Goal: Task Accomplishment & Management: Use online tool/utility

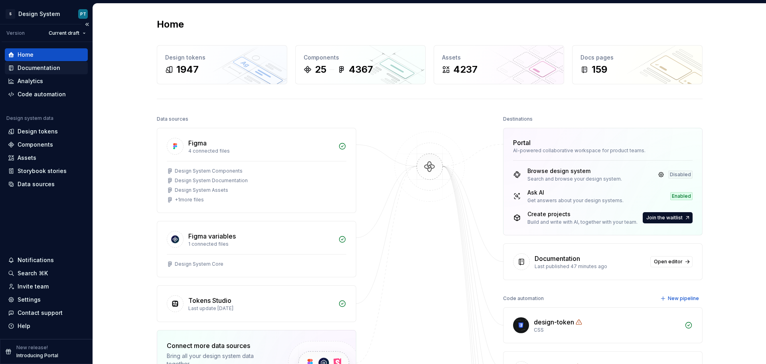
click at [46, 63] on div "Documentation" at bounding box center [46, 67] width 83 height 13
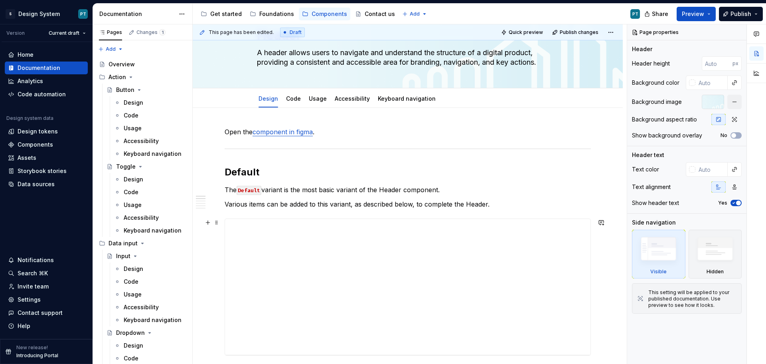
scroll to position [120, 0]
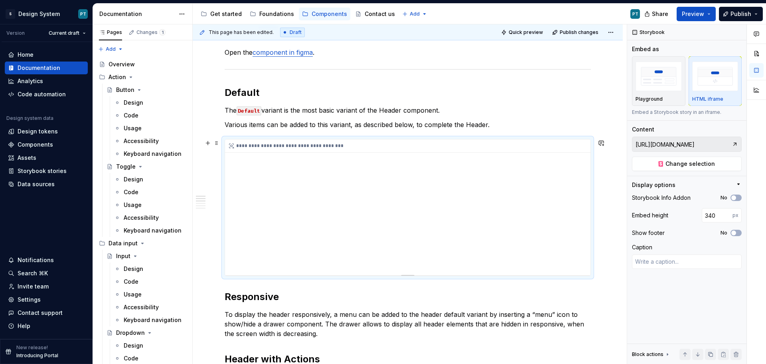
click at [374, 220] on div "**********" at bounding box center [408, 207] width 366 height 136
click at [696, 167] on span "Change selection" at bounding box center [690, 164] width 49 height 8
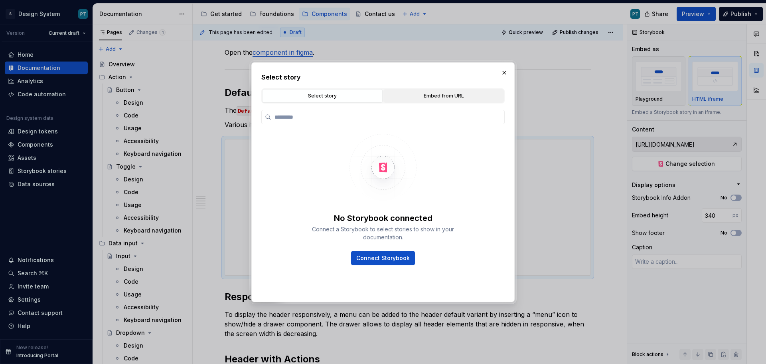
click at [406, 95] on div "Embed from URL" at bounding box center [443, 96] width 115 height 8
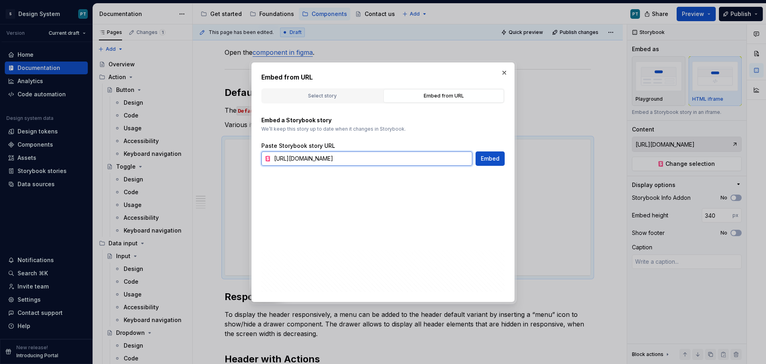
scroll to position [0, 41]
drag, startPoint x: 274, startPoint y: 160, endPoint x: 553, endPoint y: 163, distance: 278.6
click at [553, 163] on div "Embed from URL Select story Embed from URL No Storybook connected Connect a Sto…" at bounding box center [383, 182] width 766 height 364
click at [490, 163] on button "Embed" at bounding box center [490, 158] width 29 height 14
type textarea "*"
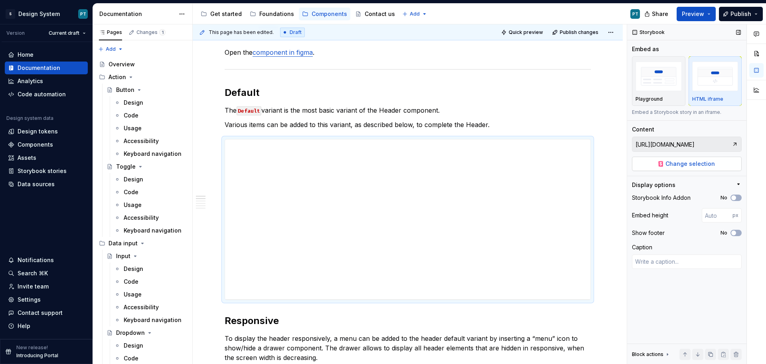
click at [716, 163] on button "Change selection" at bounding box center [687, 163] width 110 height 14
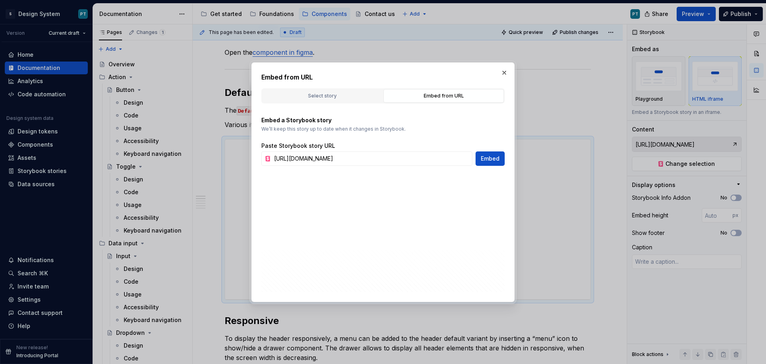
scroll to position [0, 0]
drag, startPoint x: 470, startPoint y: 157, endPoint x: 208, endPoint y: 164, distance: 262.3
click at [208, 164] on div "Embed from URL Select story Embed from URL No Storybook connected Connect a Sto…" at bounding box center [383, 182] width 766 height 364
click at [502, 160] on button "Embed" at bounding box center [490, 158] width 29 height 14
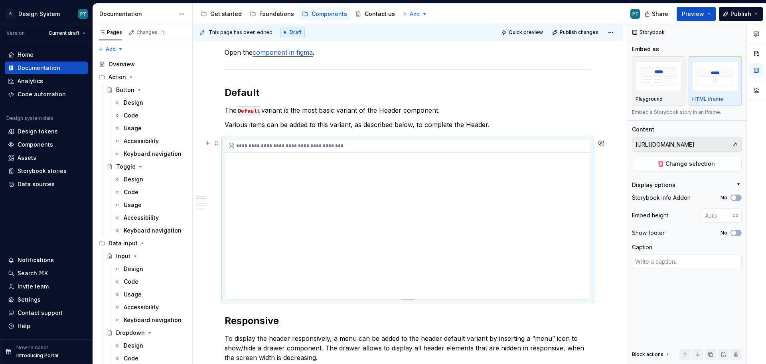
click at [328, 210] on div "**********" at bounding box center [408, 219] width 366 height 160
click at [716, 170] on button "Change selection" at bounding box center [687, 163] width 110 height 14
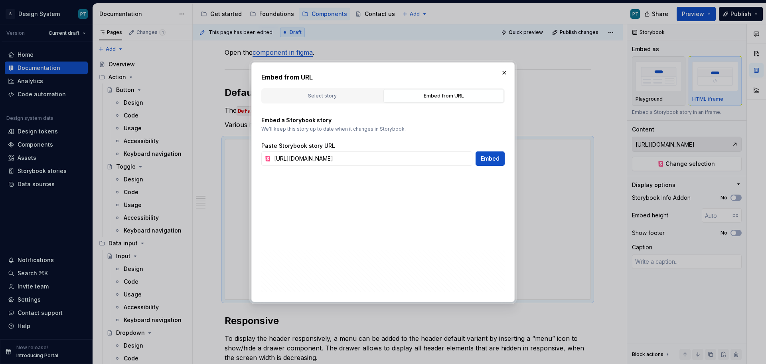
drag, startPoint x: 408, startPoint y: 158, endPoint x: 226, endPoint y: 158, distance: 182.0
click at [226, 158] on div "Embed from URL Select story Embed from URL No Storybook connected Connect a Sto…" at bounding box center [383, 182] width 766 height 364
click at [494, 155] on span "Embed" at bounding box center [490, 158] width 19 height 8
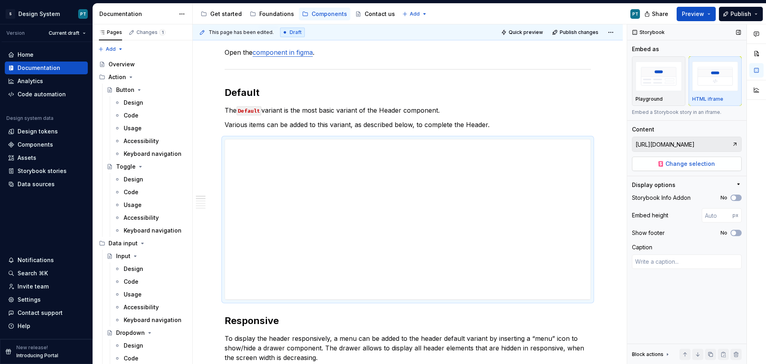
click at [727, 162] on button "Change selection" at bounding box center [687, 163] width 110 height 14
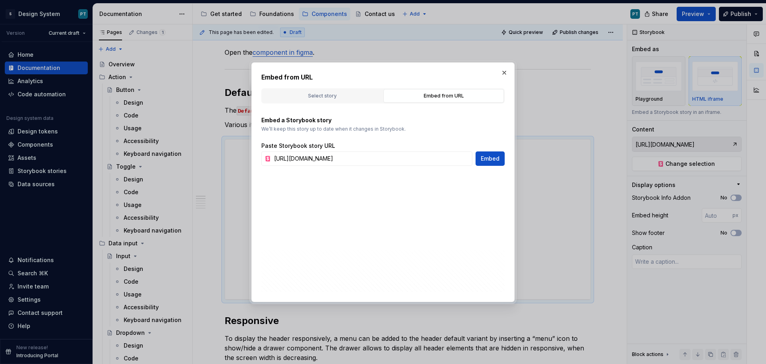
scroll to position [0, 41]
click at [338, 99] on div "Select story" at bounding box center [322, 96] width 115 height 8
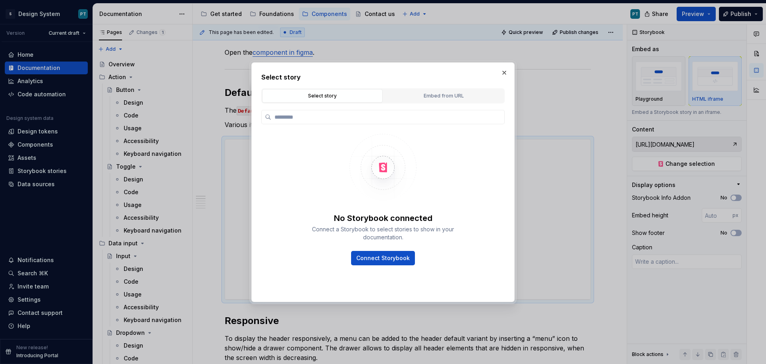
scroll to position [0, 0]
click at [446, 94] on div "Embed from URL" at bounding box center [443, 96] width 115 height 8
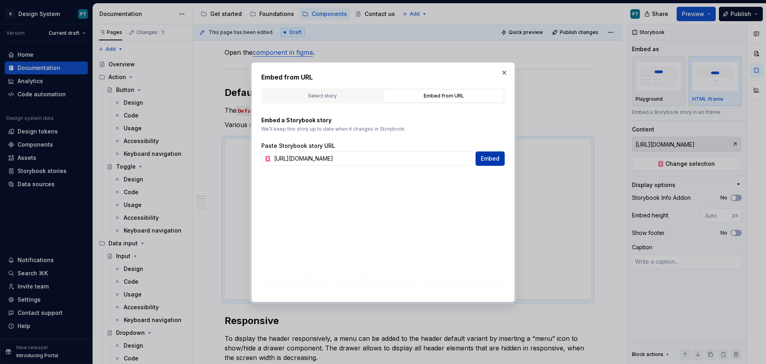
click at [489, 160] on span "Embed" at bounding box center [490, 158] width 19 height 8
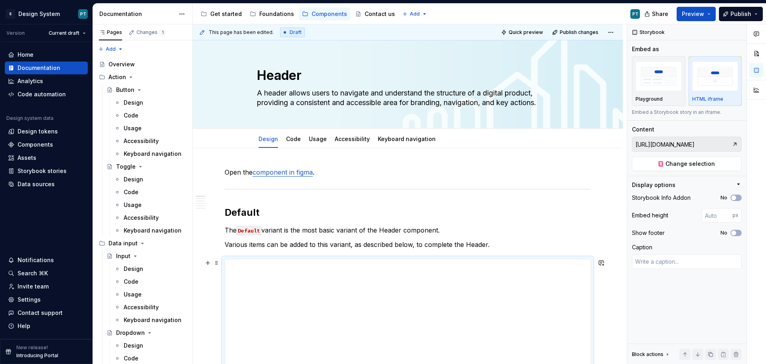
scroll to position [120, 0]
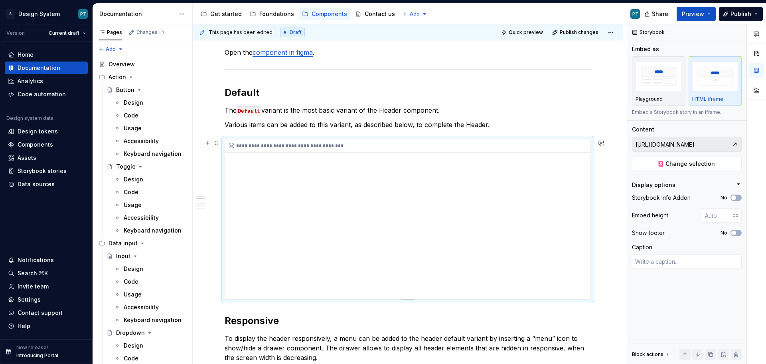
click at [372, 220] on div "**********" at bounding box center [408, 219] width 366 height 160
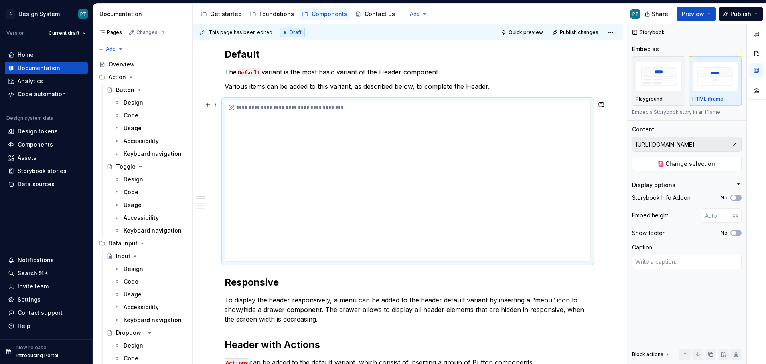
scroll to position [200, 0]
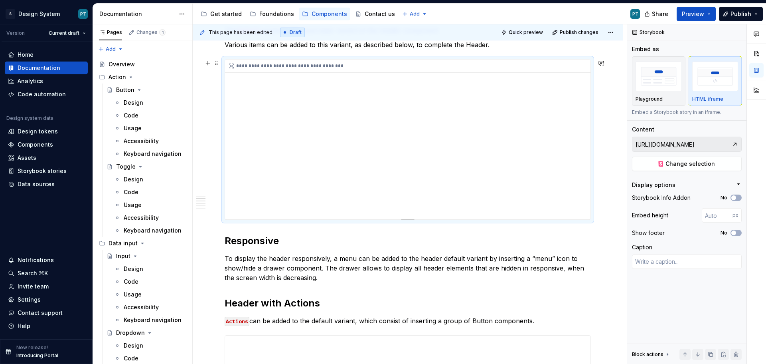
click at [387, 192] on div "**********" at bounding box center [408, 139] width 366 height 160
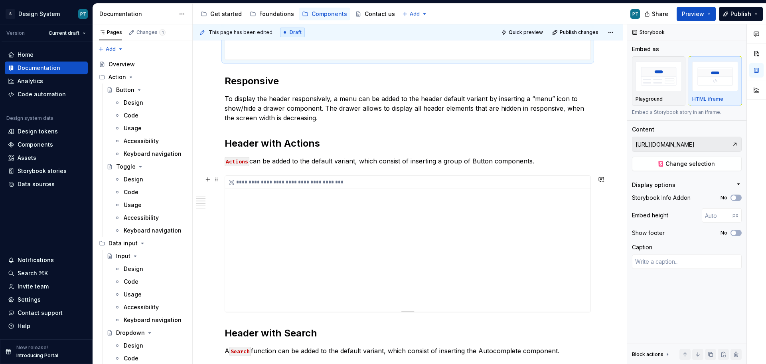
type textarea "*"
type input "[URL][DOMAIN_NAME]"
type input "340"
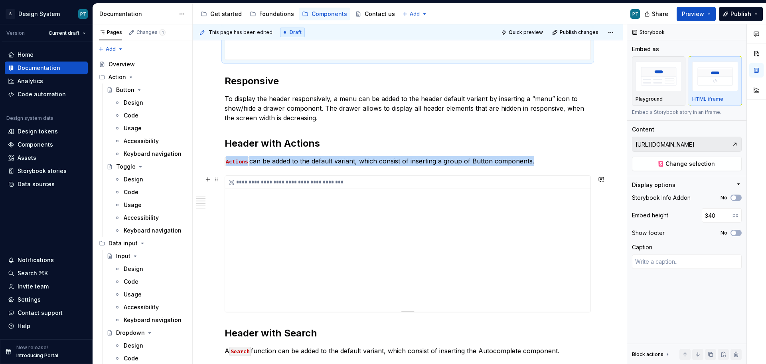
click at [360, 249] on div "**********" at bounding box center [408, 244] width 366 height 136
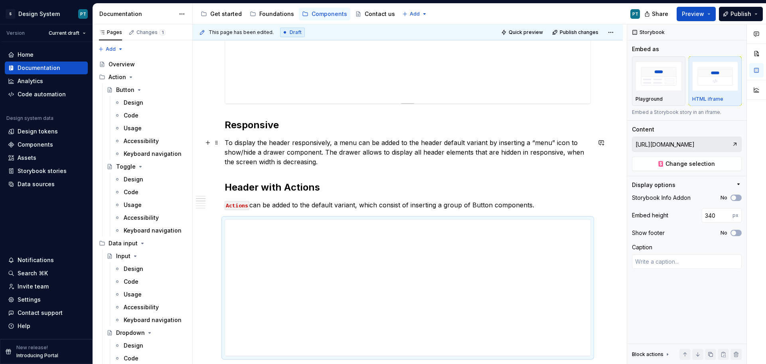
scroll to position [239, 0]
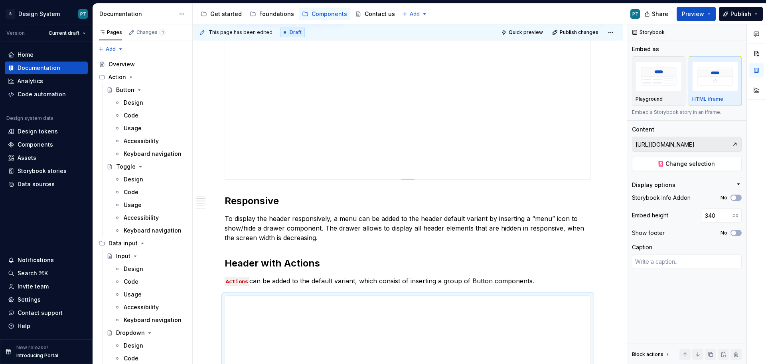
type textarea "*"
type input "[URL][DOMAIN_NAME]"
click at [381, 140] on div "**********" at bounding box center [408, 100] width 366 height 160
type textarea "*"
click at [713, 218] on input "number" at bounding box center [717, 215] width 31 height 14
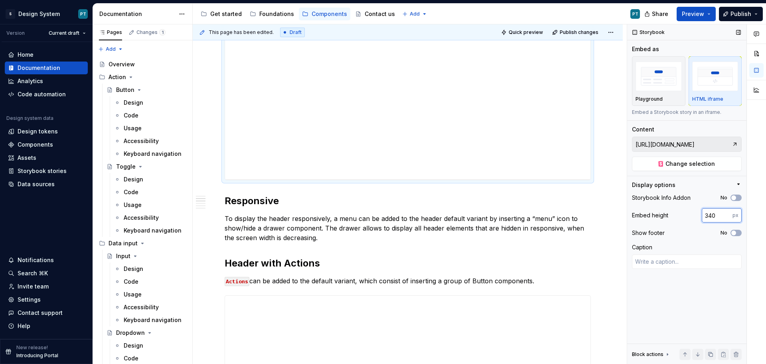
type input "340"
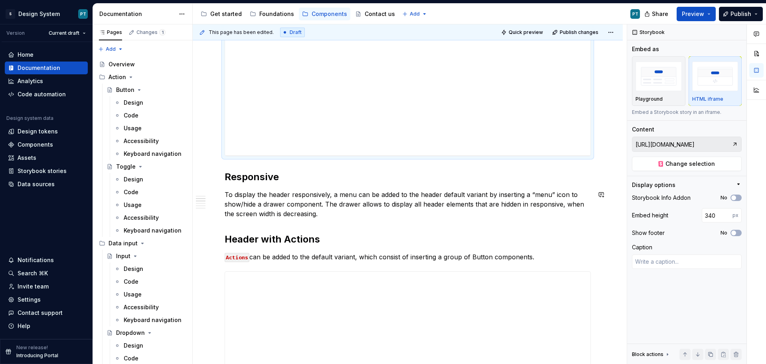
type textarea "*"
click at [333, 218] on p "To display the header responsively, a menu can be added to the header default v…" at bounding box center [408, 204] width 366 height 29
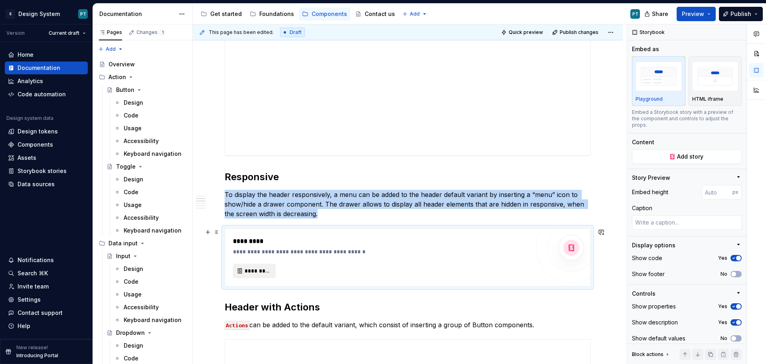
click at [255, 273] on span "*********" at bounding box center [258, 271] width 26 height 8
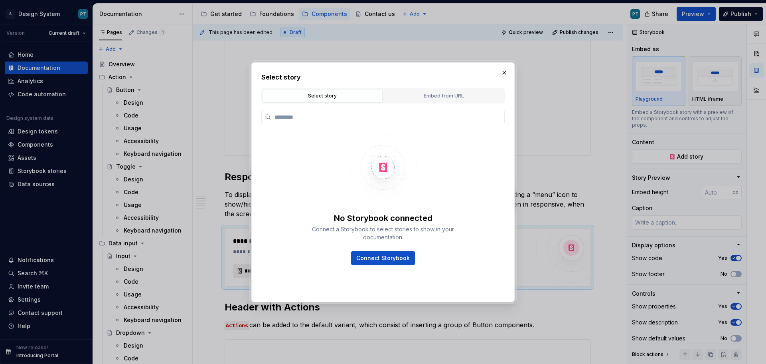
type textarea "*"
click at [440, 108] on div "No Storybook connected Connect a Storybook to select stories to show in your do…" at bounding box center [382, 196] width 243 height 186
click at [439, 100] on button "Embed from URL" at bounding box center [444, 96] width 121 height 14
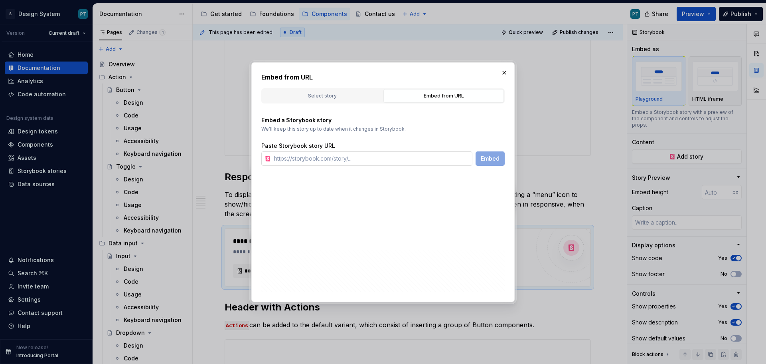
drag, startPoint x: 330, startPoint y: 156, endPoint x: 370, endPoint y: 156, distance: 40.3
click at [330, 156] on input "text" at bounding box center [372, 158] width 202 height 14
paste input "[URL][DOMAIN_NAME]"
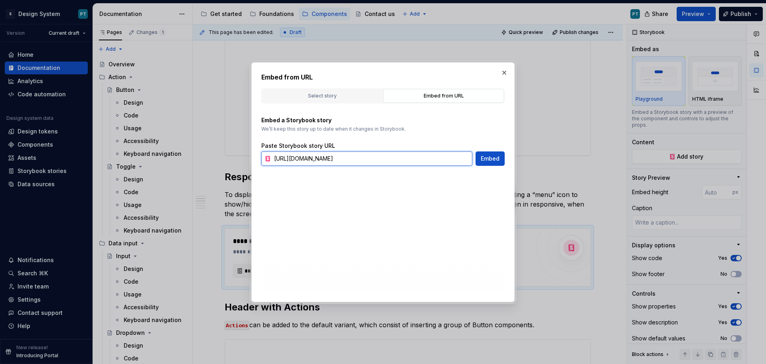
scroll to position [0, 51]
type input "[URL][DOMAIN_NAME]"
click at [487, 158] on span "Embed" at bounding box center [490, 158] width 19 height 8
type textarea "*"
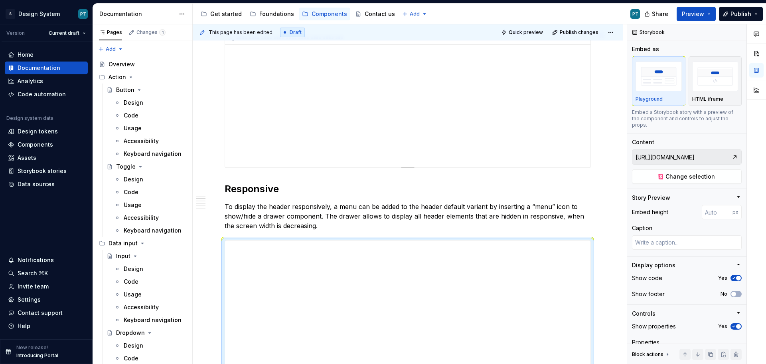
scroll to position [239, 0]
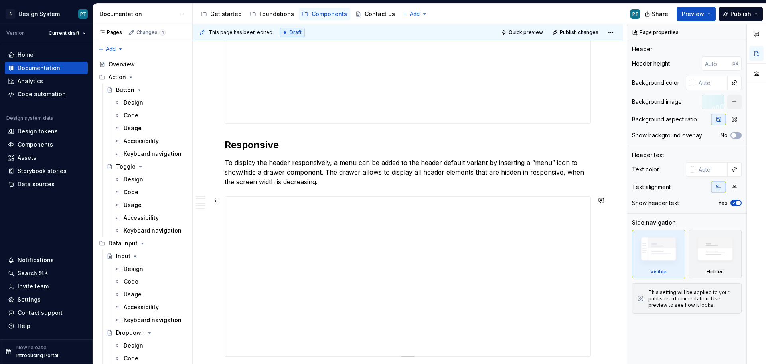
scroll to position [200, 0]
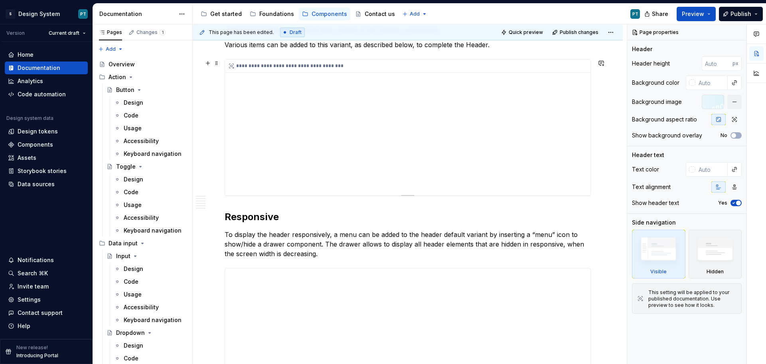
click at [356, 172] on div "**********" at bounding box center [408, 127] width 366 height 136
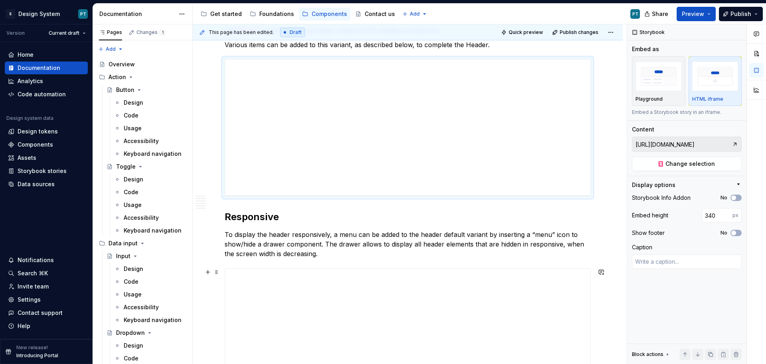
type textarea "*"
type input "[URL][DOMAIN_NAME]"
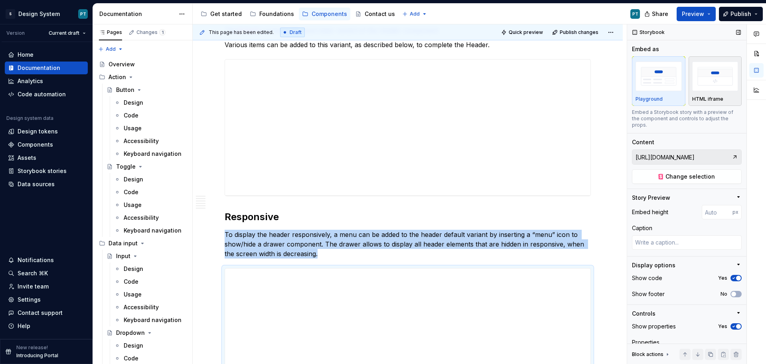
click at [716, 86] on img "button" at bounding box center [716, 75] width 46 height 29
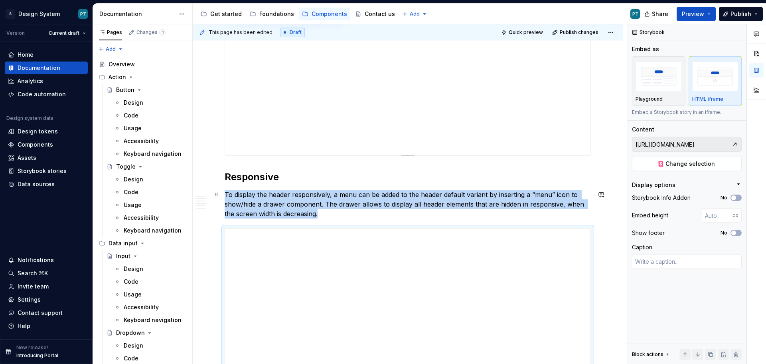
scroll to position [319, 0]
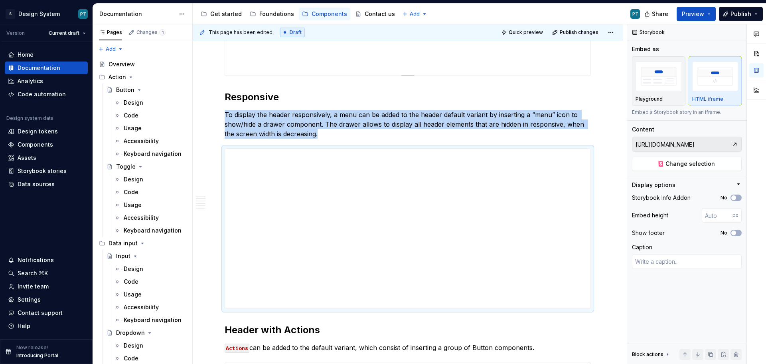
type textarea "*"
type input "[URL][DOMAIN_NAME]"
type input "340"
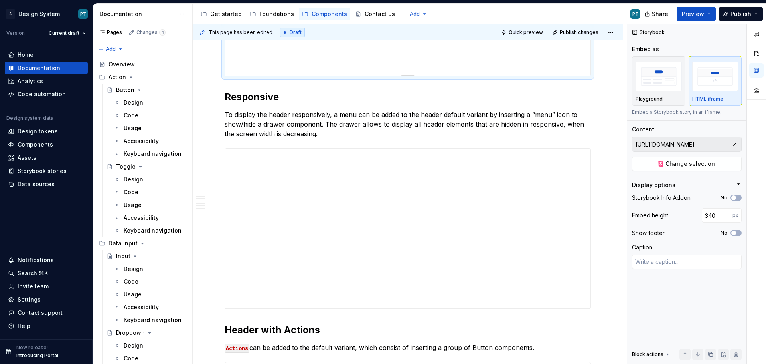
click at [459, 53] on div "**********" at bounding box center [408, 8] width 366 height 136
type textarea "*"
type input "[URL][DOMAIN_NAME]"
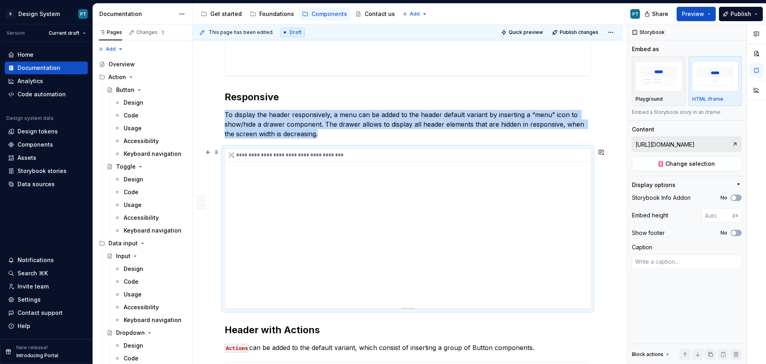
click at [452, 189] on div "**********" at bounding box center [408, 228] width 366 height 160
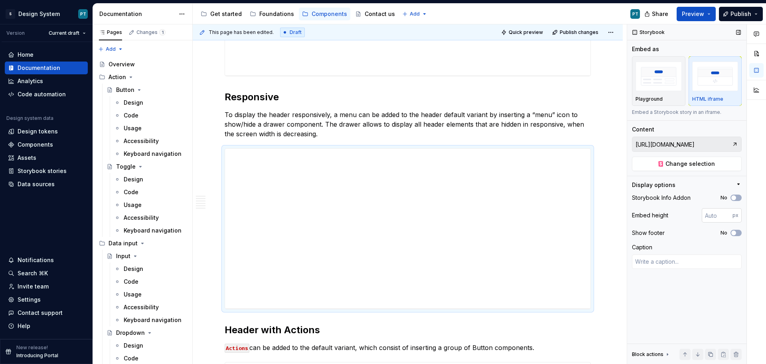
type textarea "*"
click at [716, 217] on input "number" at bounding box center [717, 215] width 31 height 14
type input "340"
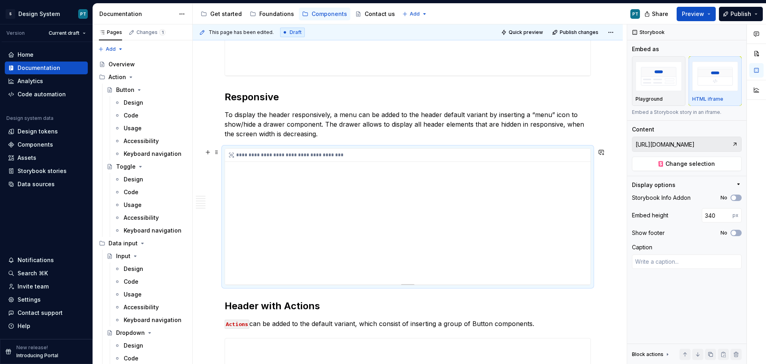
scroll to position [279, 0]
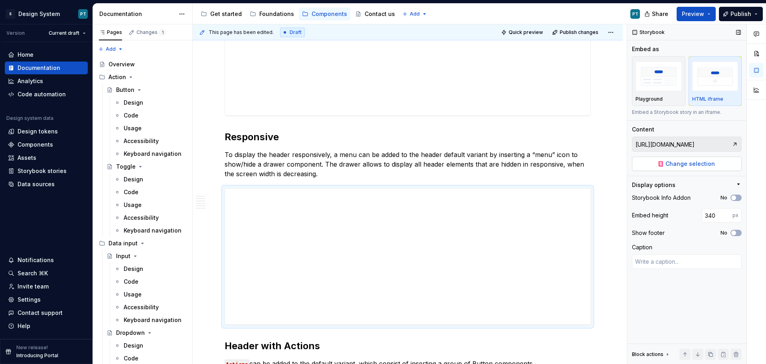
click at [693, 162] on span "Change selection" at bounding box center [690, 164] width 49 height 8
type textarea "*"
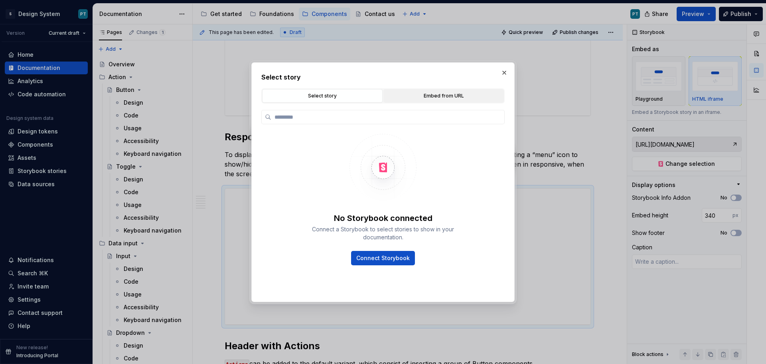
click at [421, 97] on div "Embed from URL" at bounding box center [443, 96] width 115 height 8
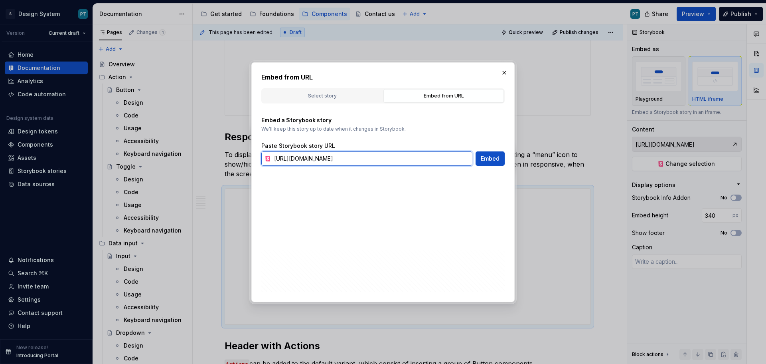
scroll to position [0, 51]
drag, startPoint x: 277, startPoint y: 163, endPoint x: 549, endPoint y: 162, distance: 272.2
click at [549, 162] on div "Embed from URL Select story Embed from URL No Storybook connected Connect a Sto…" at bounding box center [383, 182] width 766 height 364
type input "h"
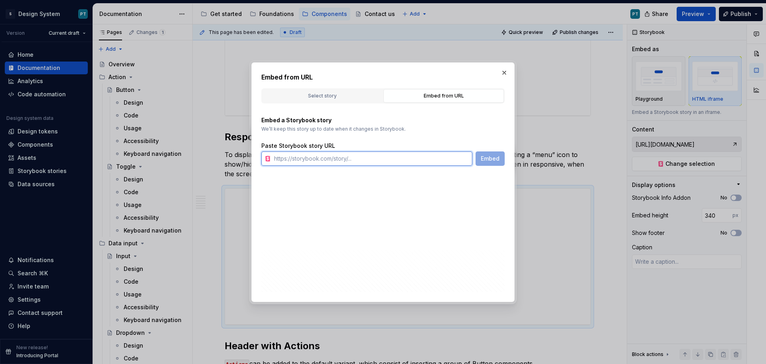
paste input "[URL][DOMAIN_NAME]"
type input "[URL][DOMAIN_NAME]"
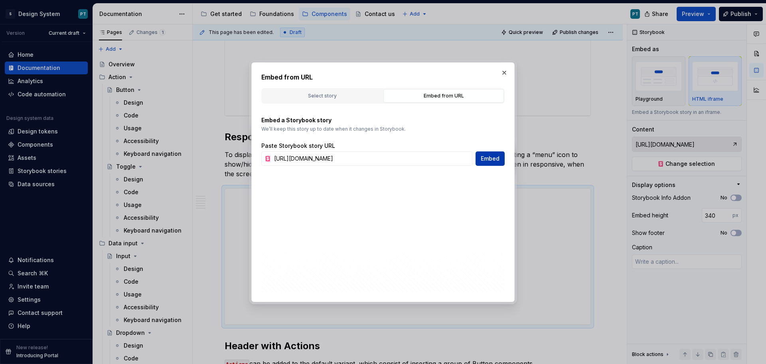
click at [491, 158] on span "Embed" at bounding box center [490, 158] width 19 height 8
type textarea "*"
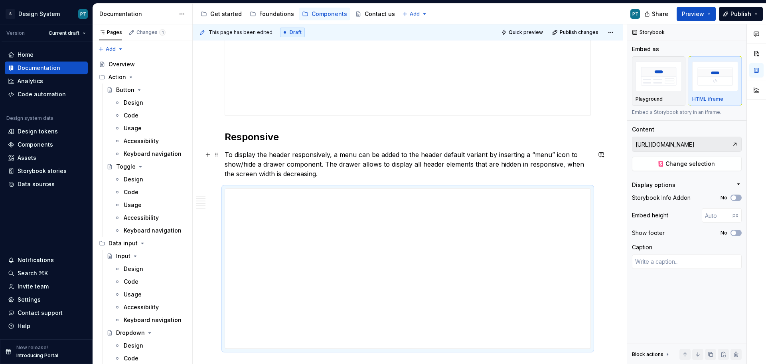
scroll to position [319, 0]
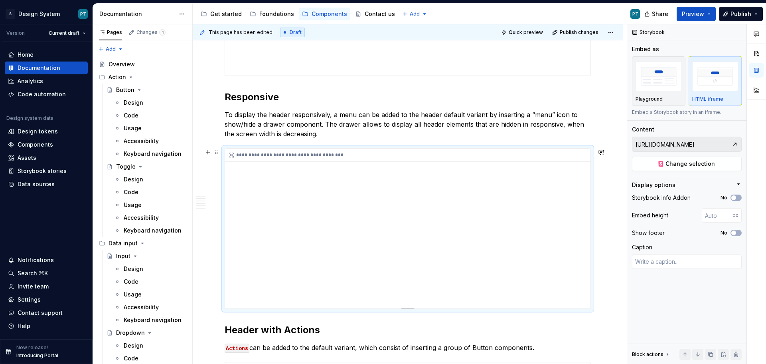
click at [445, 220] on div "**********" at bounding box center [408, 228] width 366 height 160
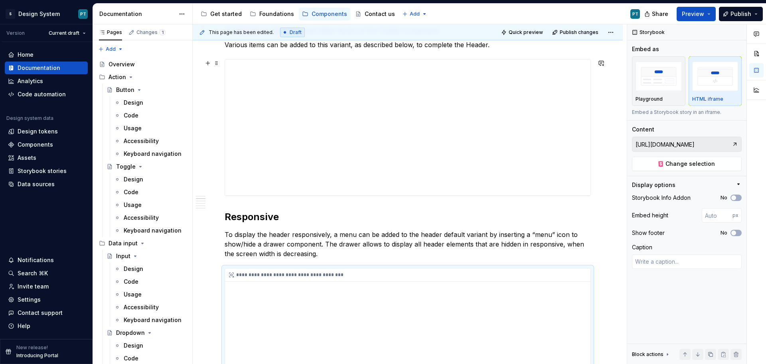
scroll to position [359, 0]
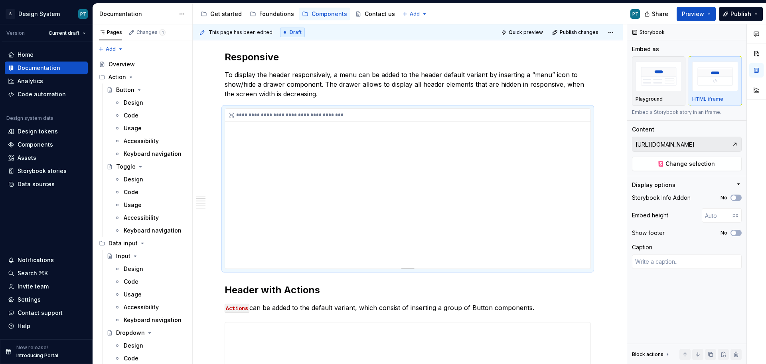
click at [465, 156] on div "**********" at bounding box center [408, 189] width 366 height 160
type textarea "*"
click at [719, 214] on input "number" at bounding box center [717, 215] width 31 height 14
type input "340"
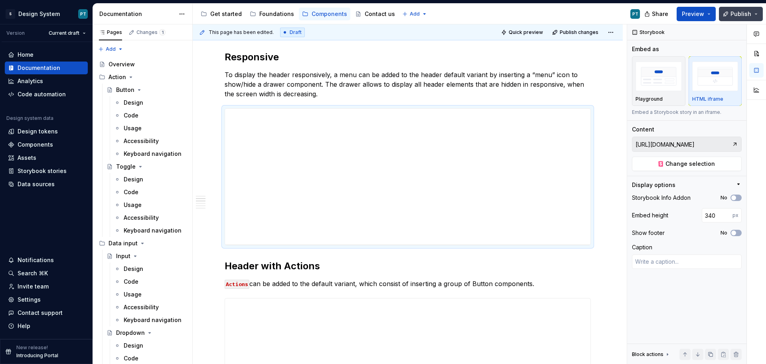
click at [735, 15] on span "Publish" at bounding box center [741, 14] width 21 height 8
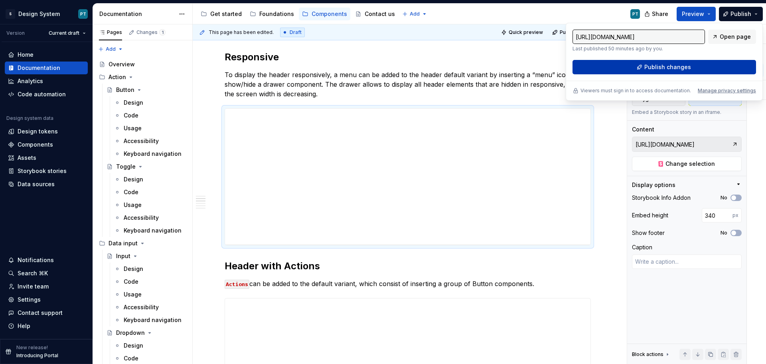
click at [682, 64] on span "Publish changes" at bounding box center [668, 67] width 47 height 8
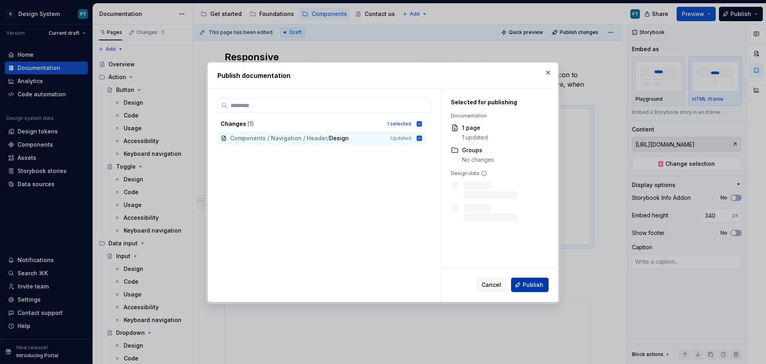
click at [524, 287] on span "Publish" at bounding box center [533, 285] width 21 height 8
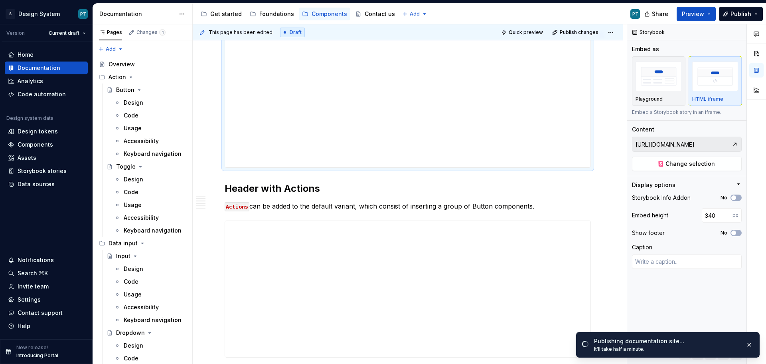
scroll to position [439, 0]
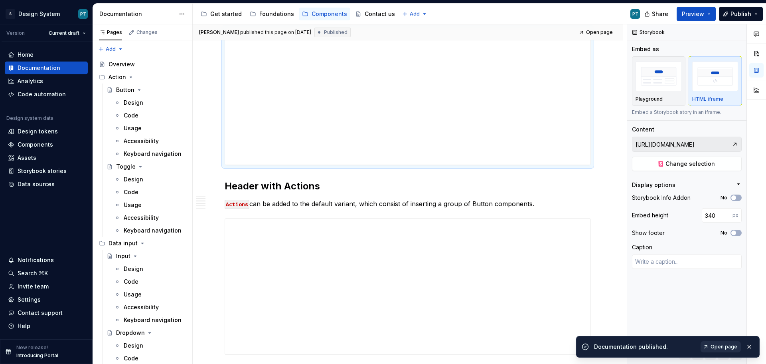
click at [721, 346] on span "Open page" at bounding box center [724, 346] width 27 height 6
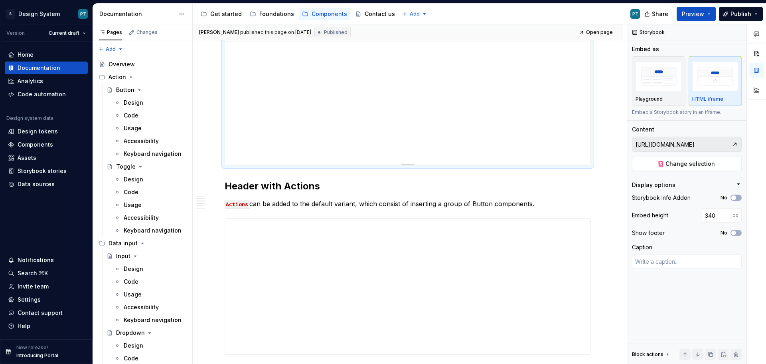
click at [395, 128] on div "**********" at bounding box center [408, 97] width 366 height 136
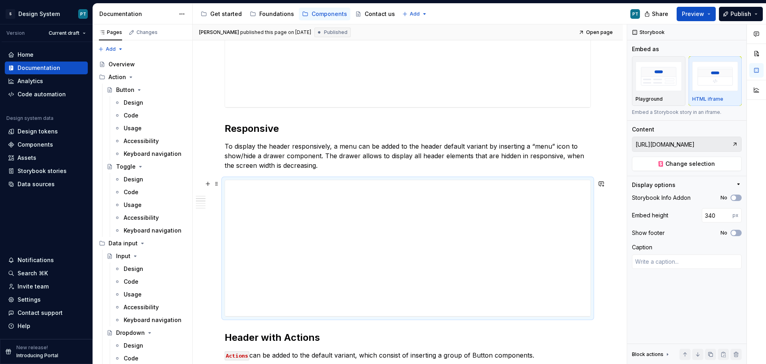
scroll to position [239, 0]
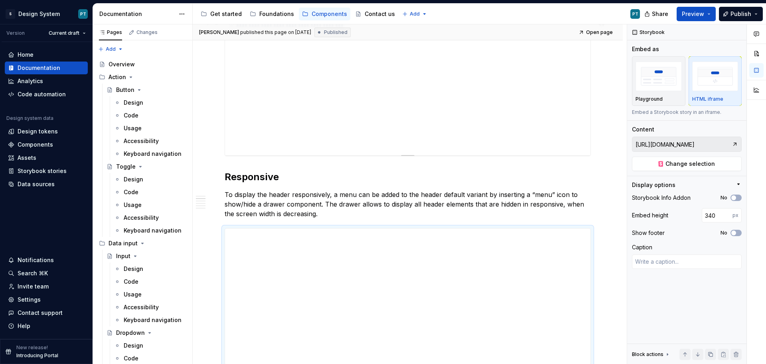
type textarea "*"
type input "[URL][DOMAIN_NAME]"
click at [458, 99] on div "**********" at bounding box center [408, 88] width 366 height 136
type textarea "*"
type input "[URL][DOMAIN_NAME]"
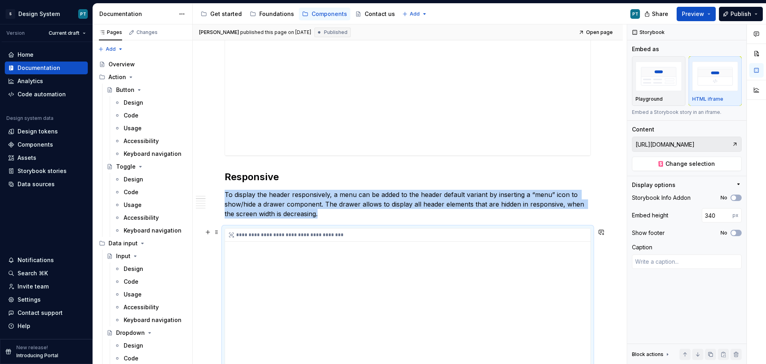
click at [425, 298] on div "**********" at bounding box center [408, 296] width 366 height 136
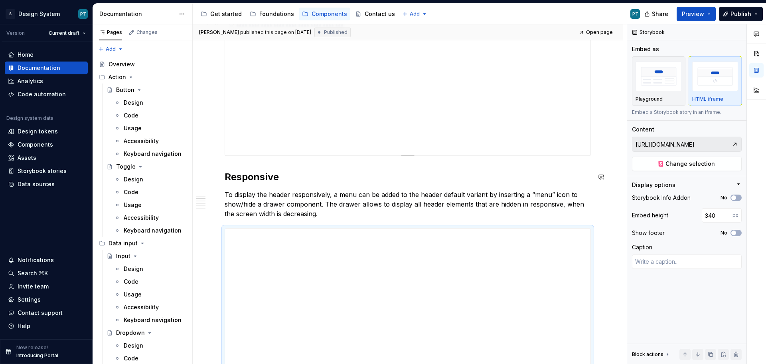
type textarea "*"
type input "[URL][DOMAIN_NAME]"
click at [422, 112] on div "**********" at bounding box center [408, 88] width 366 height 136
type textarea "*"
type input "[URL][DOMAIN_NAME]"
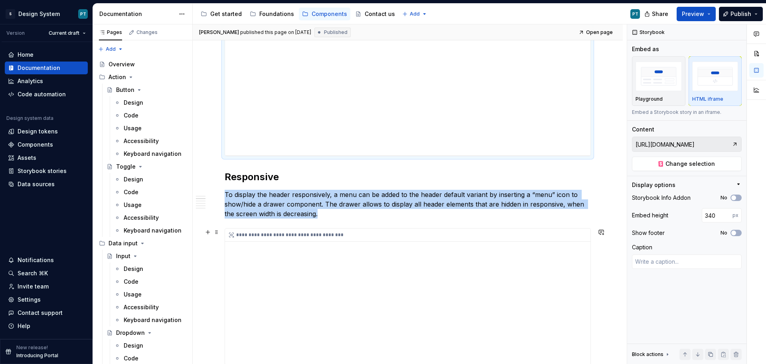
click at [404, 281] on div "**********" at bounding box center [408, 296] width 366 height 136
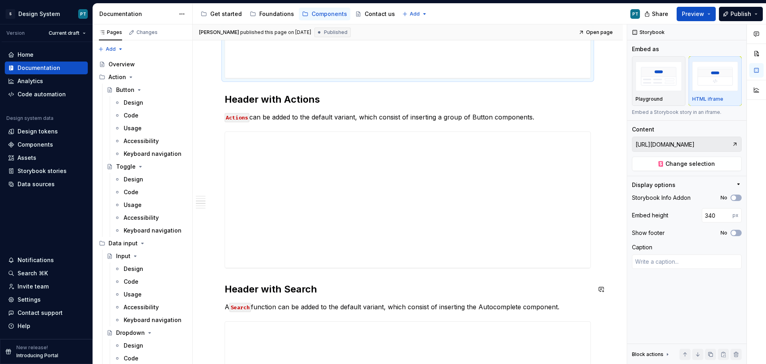
scroll to position [559, 0]
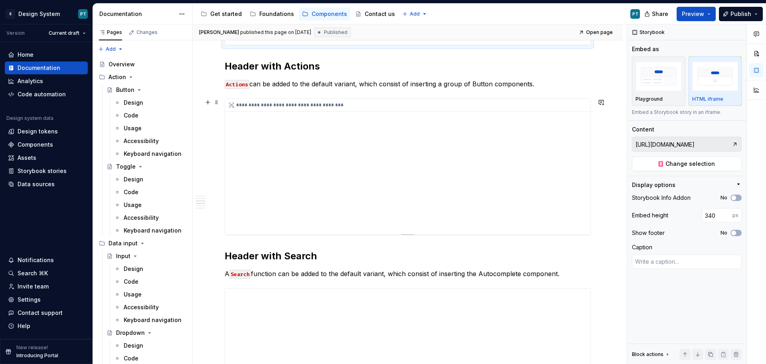
type textarea "*"
type input "[URL][DOMAIN_NAME]"
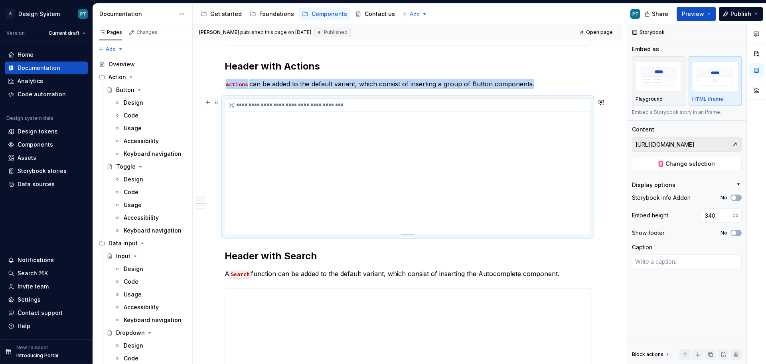
click at [368, 185] on div "**********" at bounding box center [408, 167] width 366 height 136
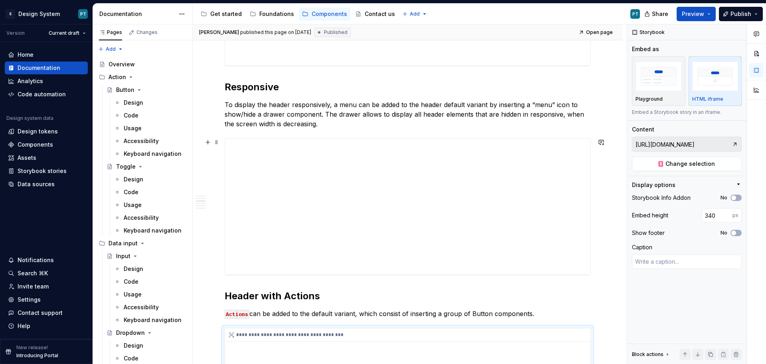
scroll to position [319, 0]
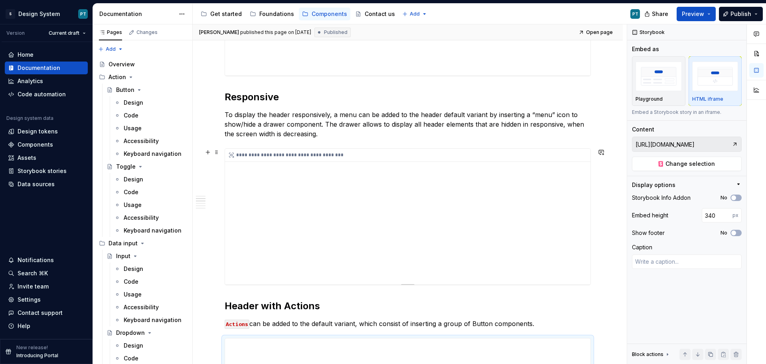
type textarea "*"
type input "[URL][DOMAIN_NAME]"
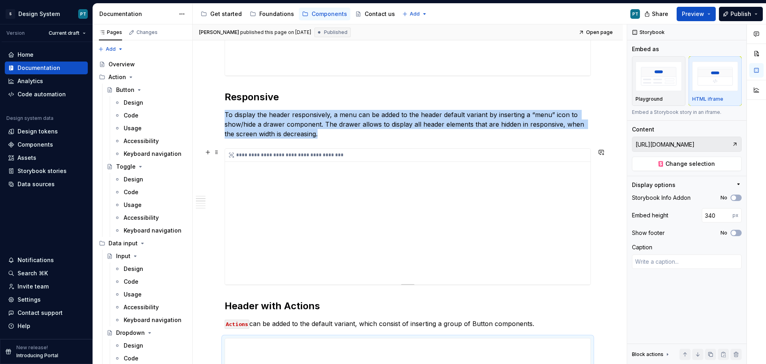
click at [405, 230] on div "**********" at bounding box center [408, 216] width 366 height 136
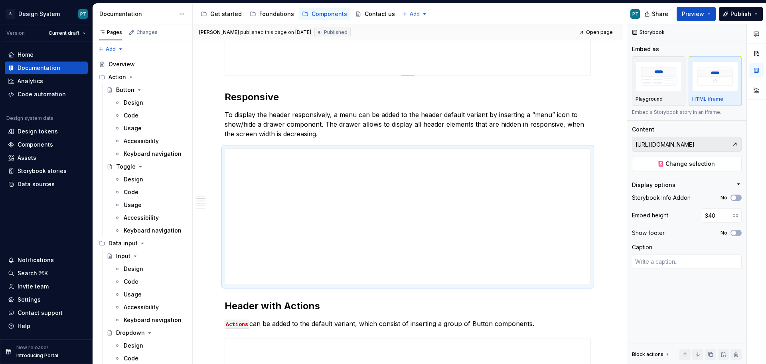
type textarea "*"
type input "[URL][DOMAIN_NAME]"
click at [325, 60] on div "**********" at bounding box center [408, 8] width 366 height 136
type textarea "*"
type input "[URL][DOMAIN_NAME]"
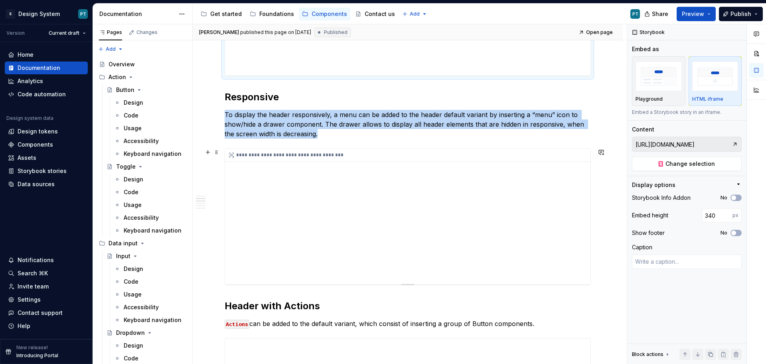
click at [363, 235] on div "**********" at bounding box center [408, 216] width 366 height 136
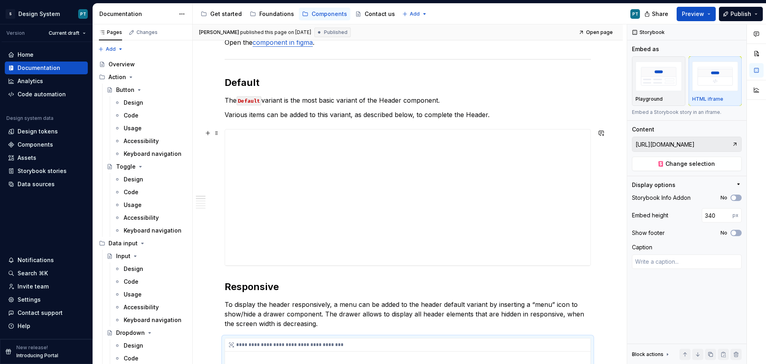
scroll to position [0, 0]
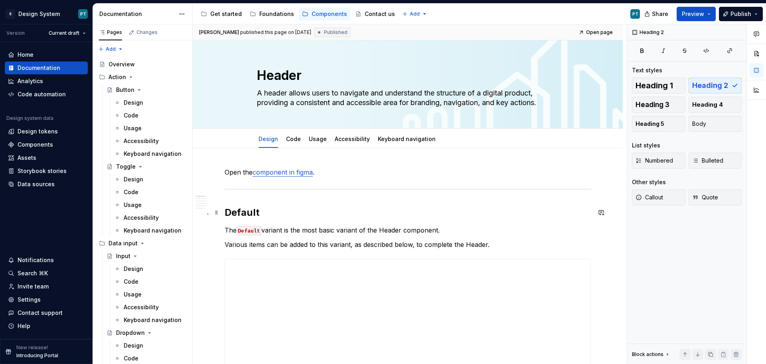
click at [226, 210] on h2 "Default" at bounding box center [408, 212] width 366 height 13
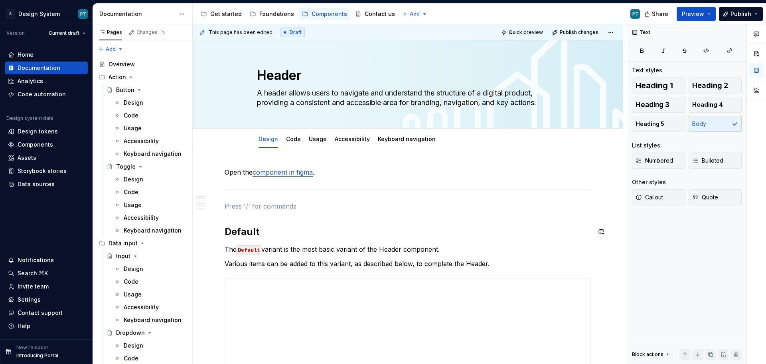
type textarea "*"
click at [663, 200] on span "Callout" at bounding box center [650, 197] width 28 height 8
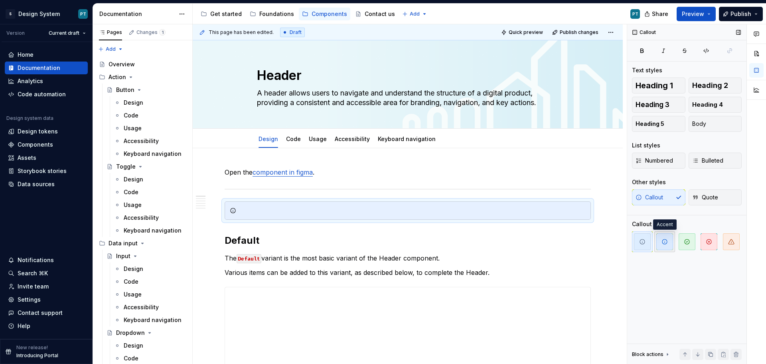
click at [664, 245] on span "button" at bounding box center [665, 241] width 17 height 17
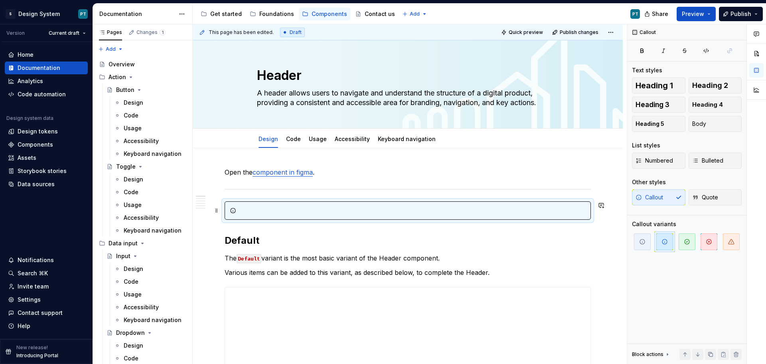
click at [259, 207] on div at bounding box center [412, 210] width 346 height 8
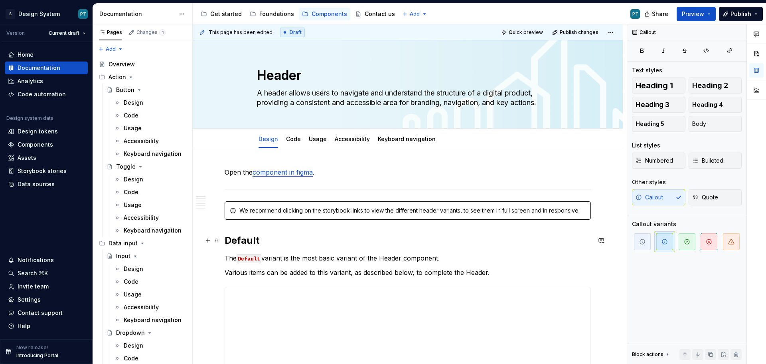
click at [332, 240] on h2 "Default" at bounding box center [408, 240] width 366 height 13
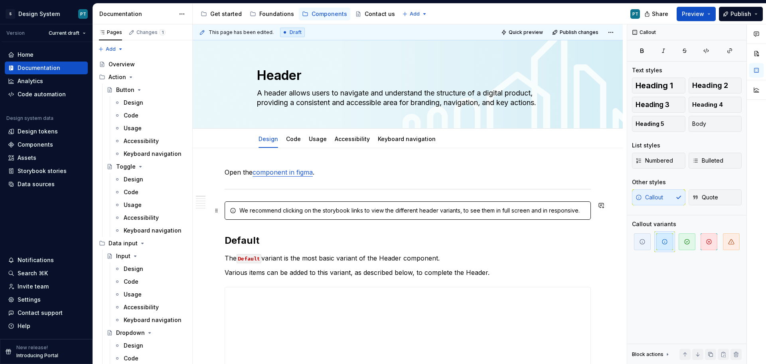
click at [339, 214] on div "We recommend clicking on the storybook links to view the different header varia…" at bounding box center [412, 210] width 346 height 8
click at [662, 241] on icon "button" at bounding box center [665, 241] width 6 height 6
click at [696, 243] on button "button" at bounding box center [687, 241] width 21 height 21
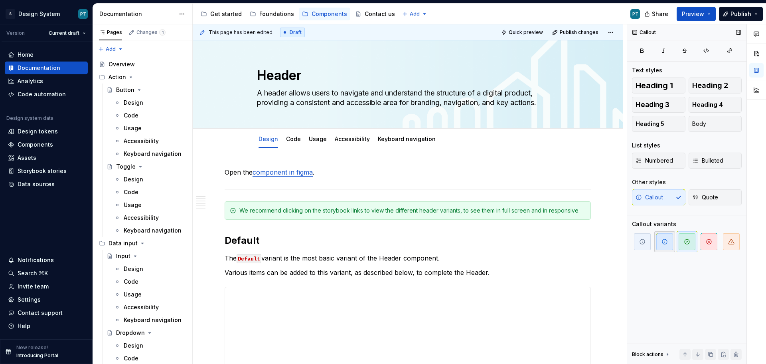
click at [671, 243] on span "button" at bounding box center [665, 241] width 17 height 17
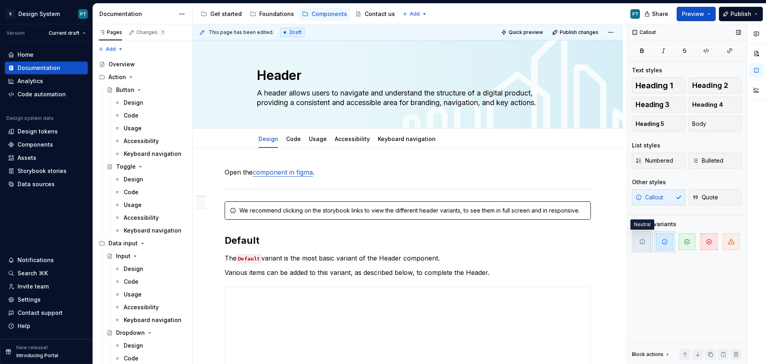
click at [644, 239] on icon "button" at bounding box center [642, 241] width 6 height 6
click at [657, 242] on span "button" at bounding box center [665, 241] width 17 height 17
click at [730, 243] on icon "button" at bounding box center [731, 241] width 6 height 6
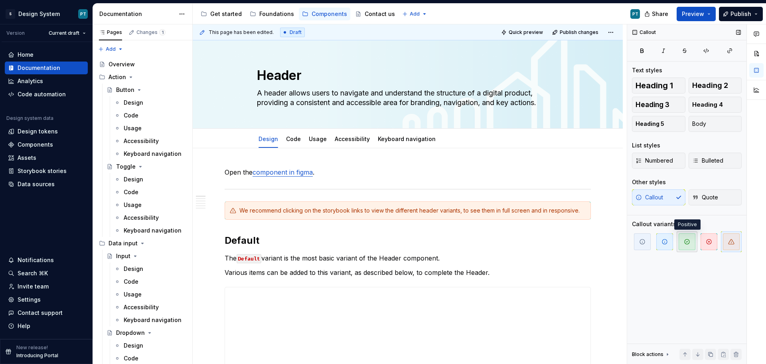
click at [682, 247] on span "button" at bounding box center [687, 241] width 17 height 17
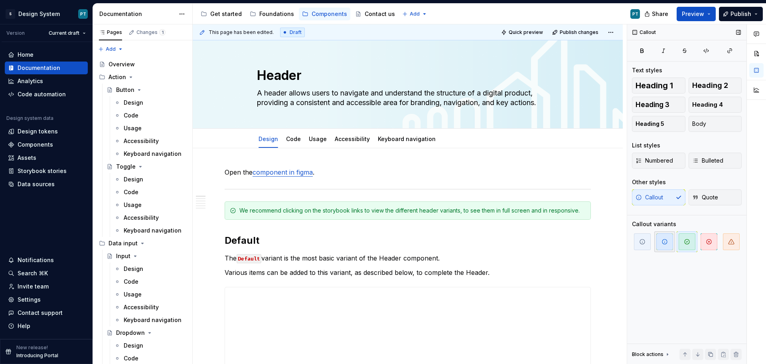
click at [668, 246] on span "button" at bounding box center [665, 241] width 17 height 17
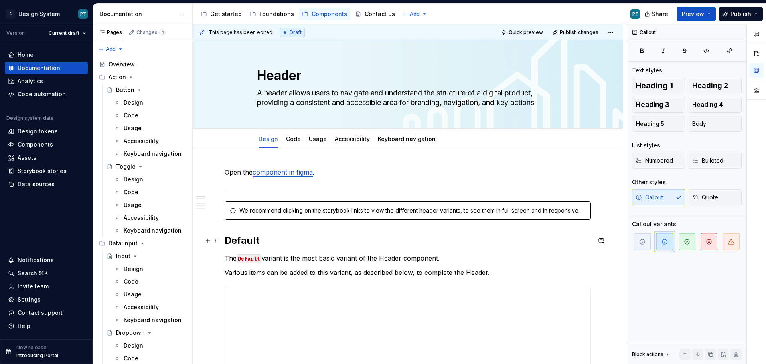
click at [371, 235] on h2 "Default" at bounding box center [408, 240] width 366 height 13
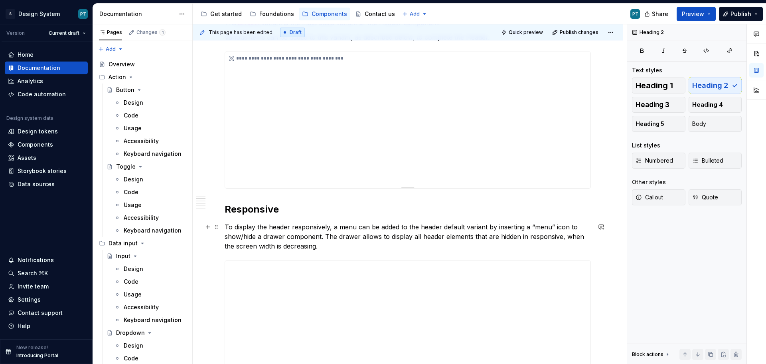
scroll to position [200, 0]
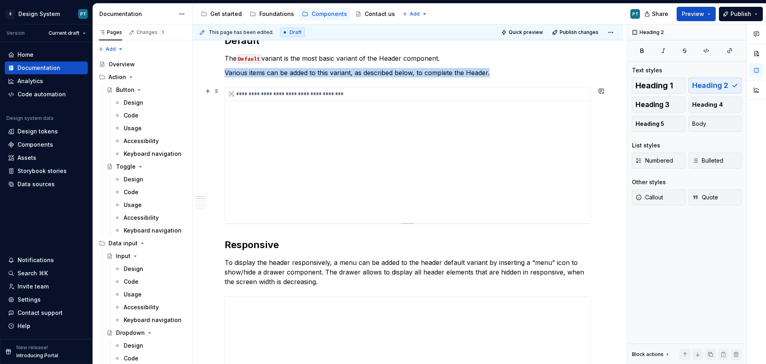
click at [358, 158] on div "**********" at bounding box center [408, 155] width 366 height 136
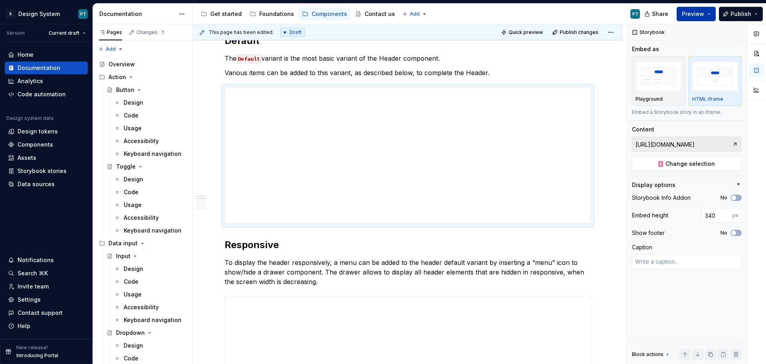
click at [701, 8] on button "Preview" at bounding box center [696, 14] width 39 height 14
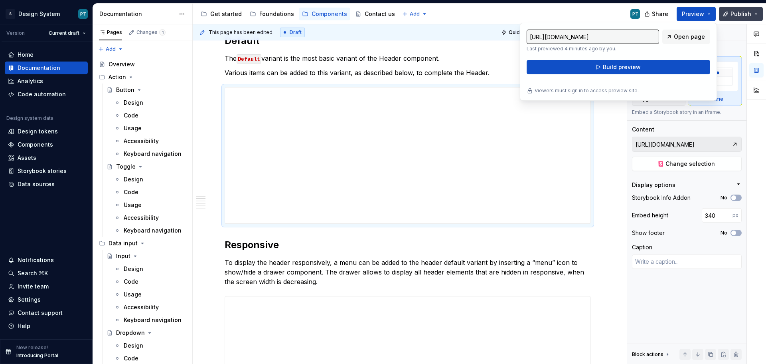
click at [733, 10] on span "Publish" at bounding box center [741, 14] width 21 height 8
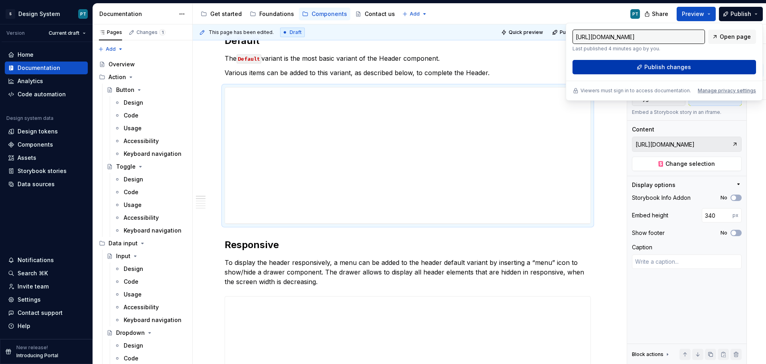
click at [693, 68] on button "Publish changes" at bounding box center [665, 67] width 184 height 14
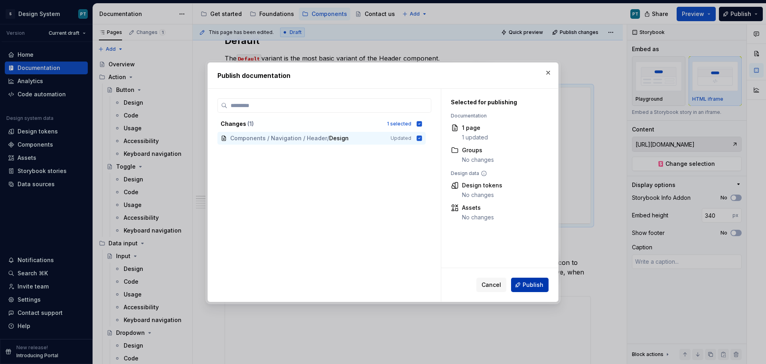
click at [530, 286] on span "Publish" at bounding box center [533, 285] width 21 height 8
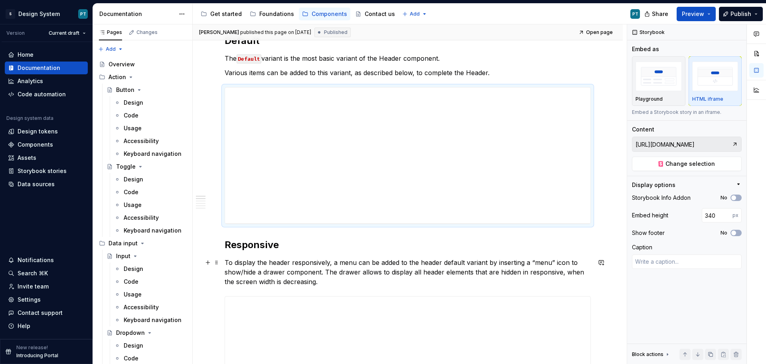
click at [354, 263] on p "To display the header responsively, a menu can be added to the header default v…" at bounding box center [408, 271] width 366 height 29
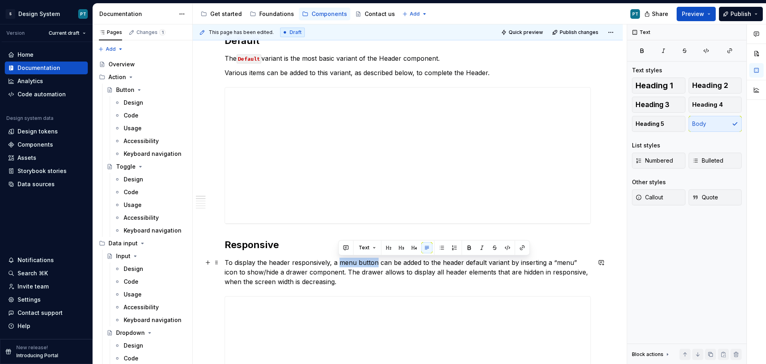
drag, startPoint x: 375, startPoint y: 264, endPoint x: 339, endPoint y: 262, distance: 36.0
click at [339, 262] on p "To display the header responsively, a menu button can be added to the header de…" at bounding box center [408, 271] width 366 height 29
click at [510, 249] on button "button" at bounding box center [507, 247] width 11 height 11
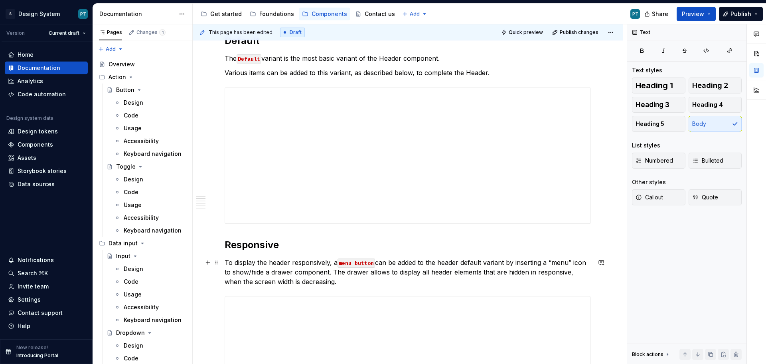
click at [548, 268] on p "To display the header responsively, a menu button can be added to the header de…" at bounding box center [408, 271] width 366 height 29
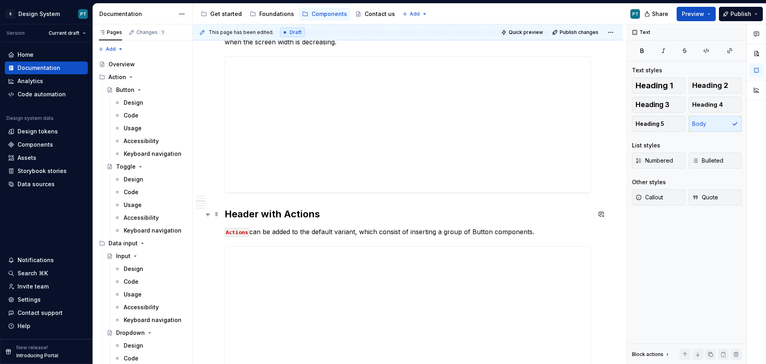
scroll to position [559, 0]
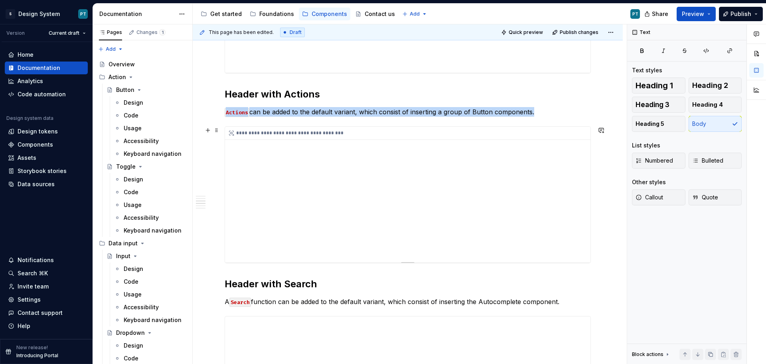
click at [338, 242] on div "**********" at bounding box center [408, 195] width 366 height 136
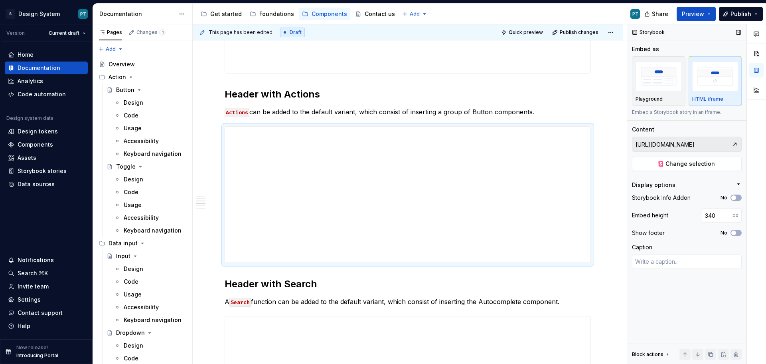
click at [714, 92] on div "button" at bounding box center [716, 76] width 46 height 33
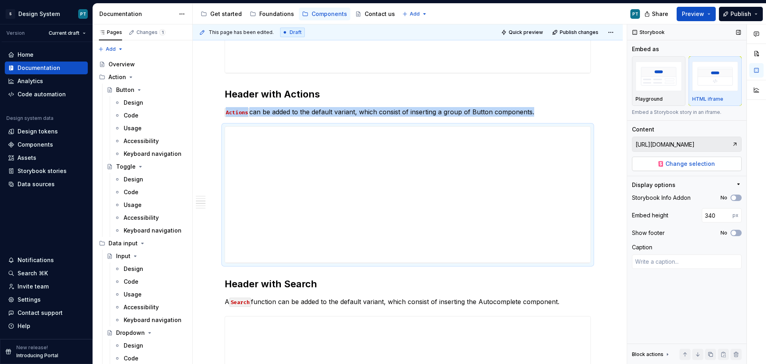
click at [706, 163] on span "Change selection" at bounding box center [690, 164] width 49 height 8
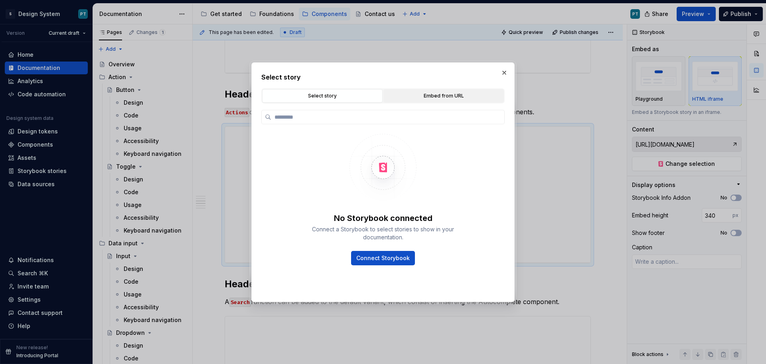
click at [485, 96] on div "Embed from URL" at bounding box center [443, 96] width 115 height 8
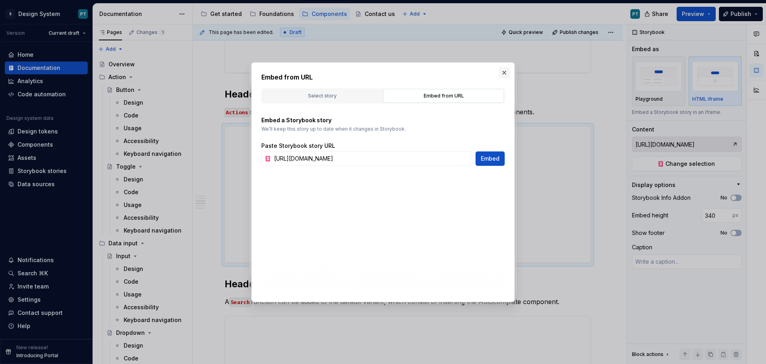
click at [505, 72] on button "button" at bounding box center [504, 72] width 11 height 11
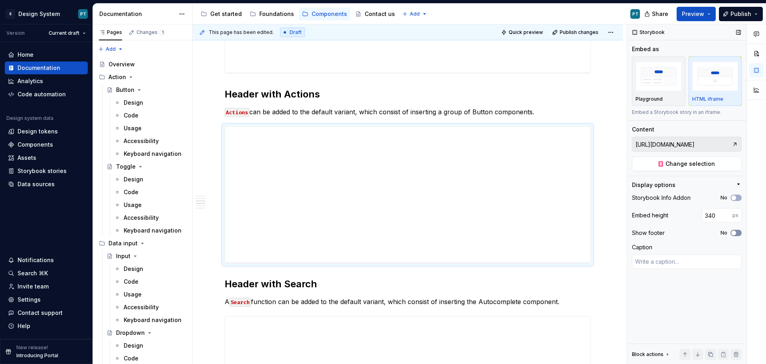
click at [735, 233] on span "button" at bounding box center [734, 232] width 5 height 5
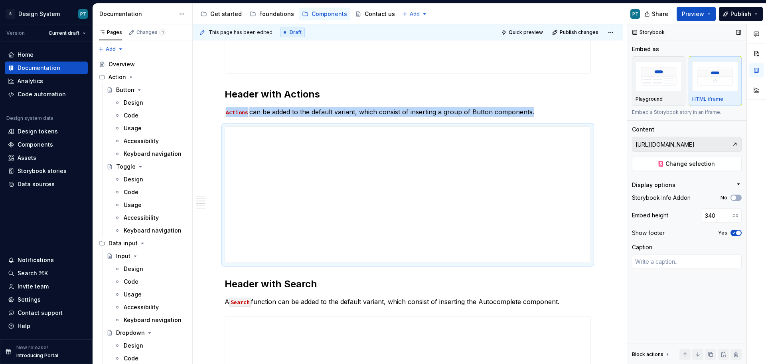
click at [735, 233] on icon "button" at bounding box center [734, 232] width 6 height 5
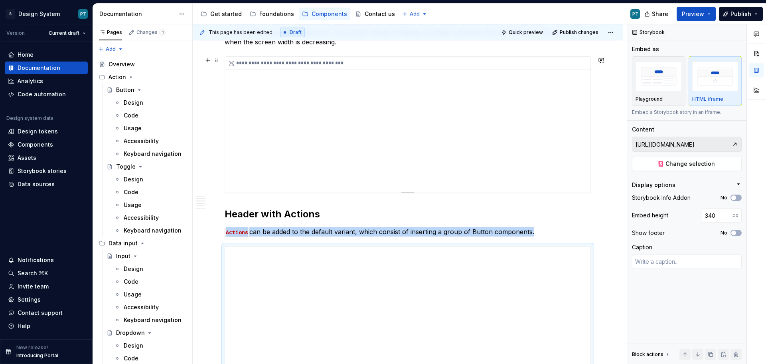
type textarea "*"
type input "[URL][DOMAIN_NAME]"
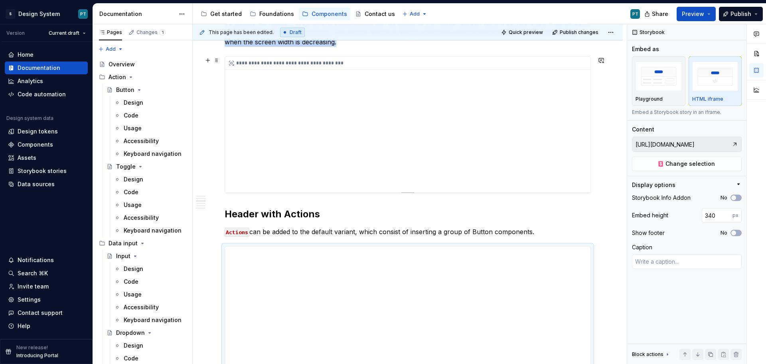
click at [402, 173] on div "**********" at bounding box center [408, 125] width 366 height 136
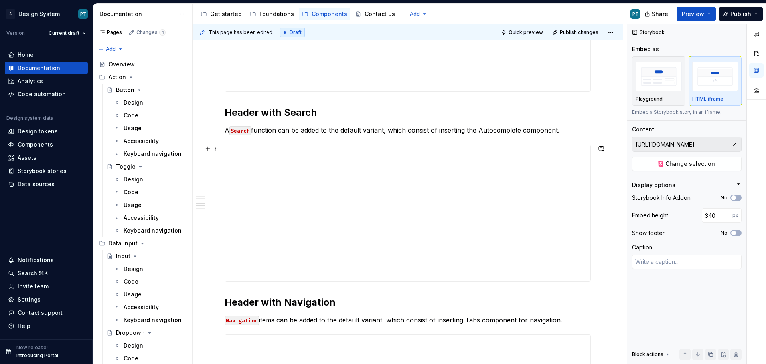
scroll to position [718, 0]
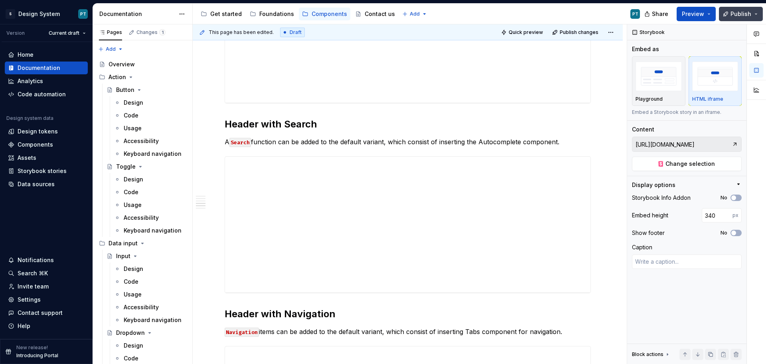
click at [747, 15] on span "Publish" at bounding box center [741, 14] width 21 height 8
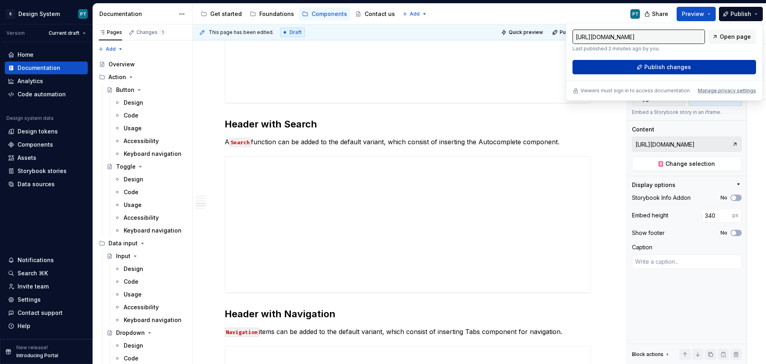
click at [693, 71] on button "Publish changes" at bounding box center [665, 67] width 184 height 14
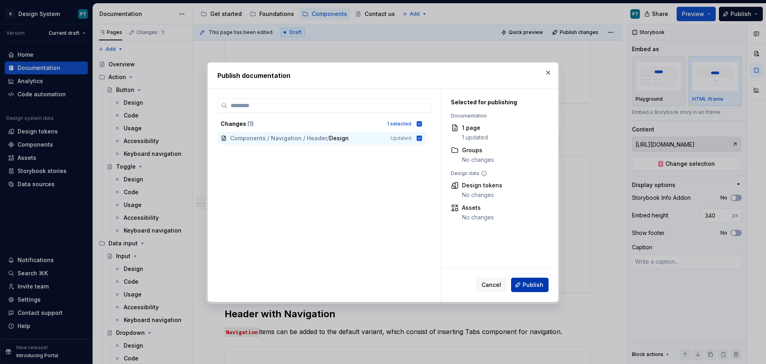
click at [539, 282] on span "Publish" at bounding box center [533, 285] width 21 height 8
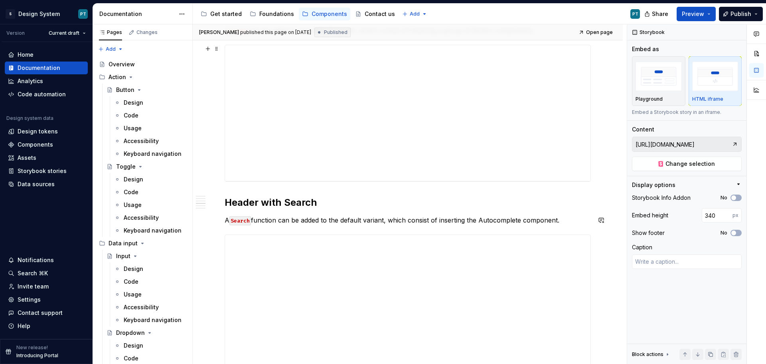
scroll to position [559, 0]
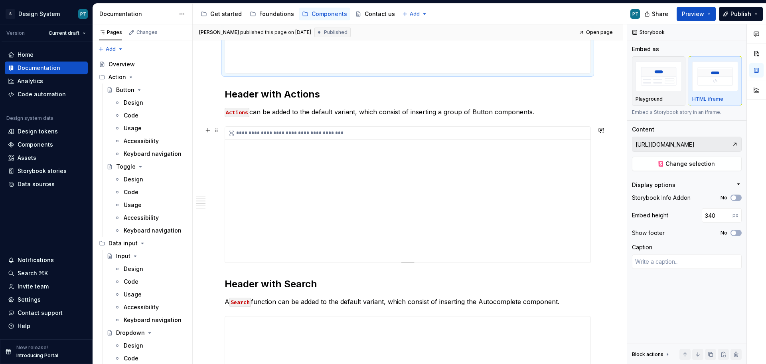
type textarea "*"
type input "[URL][DOMAIN_NAME]"
click at [346, 182] on div "**********" at bounding box center [408, 195] width 366 height 136
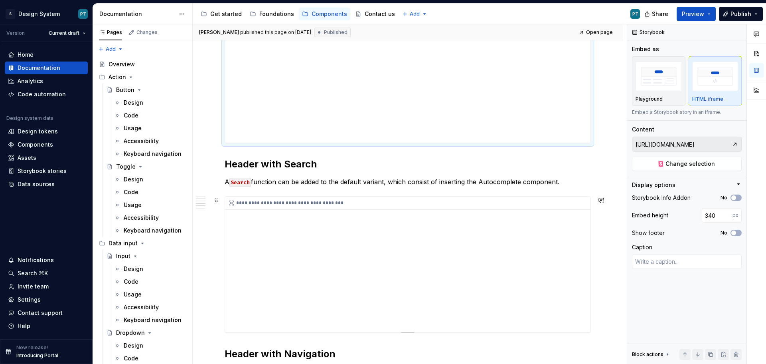
type textarea "*"
type input "https://storybook.sg-uxdesign.com/?path=/story/components-templates-header--def…"
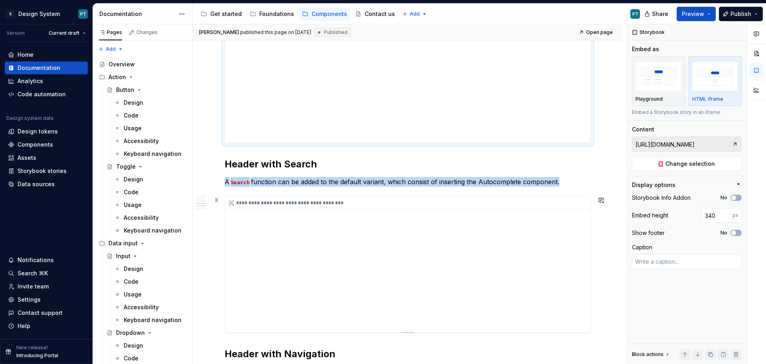
click at [351, 238] on div "**********" at bounding box center [408, 264] width 366 height 136
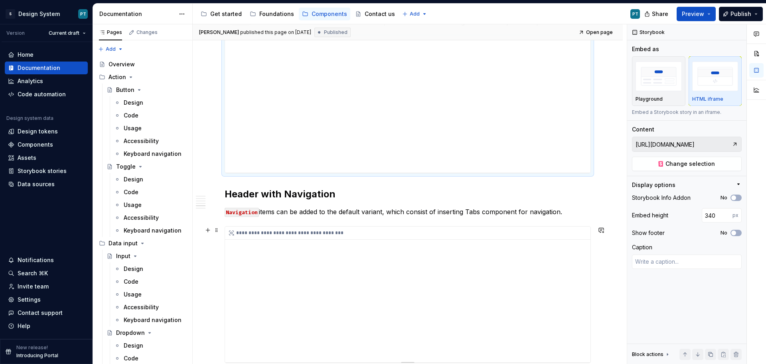
type textarea "*"
type input "https://storybook.sg-uxdesign.com/?path=/story/components-templates-header--def…"
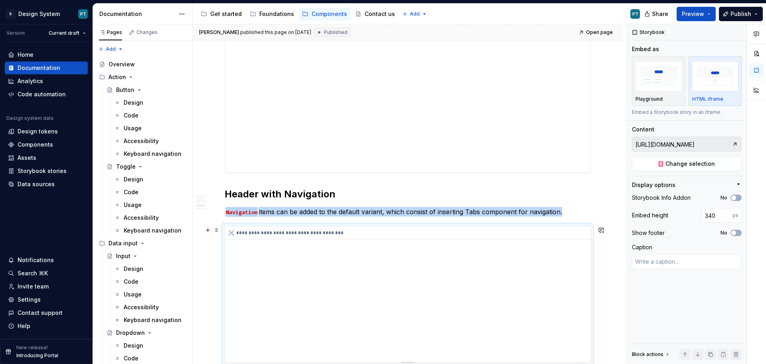
click at [353, 267] on div "**********" at bounding box center [408, 294] width 366 height 136
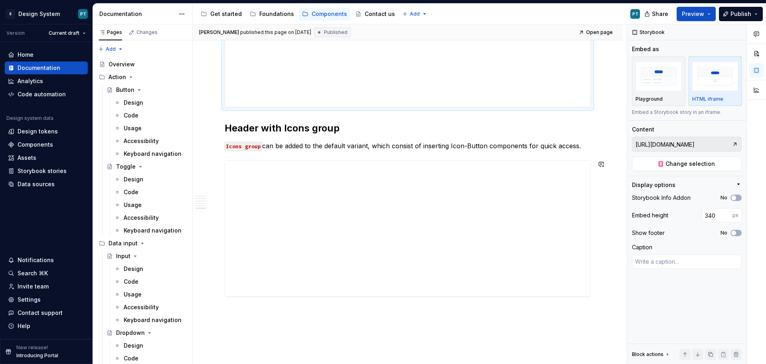
scroll to position [1158, 0]
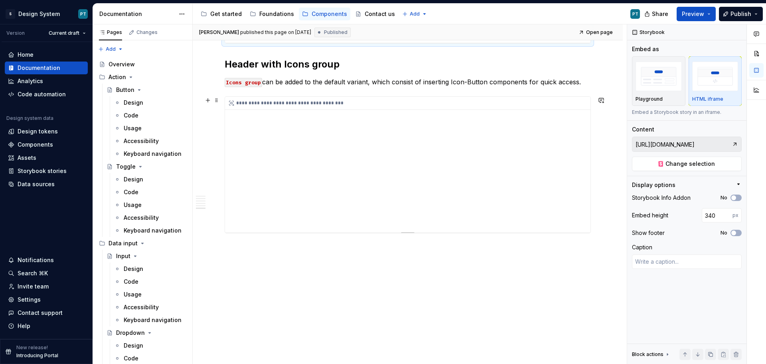
type textarea "*"
type input "https://storybook.sg-uxdesign.com/?path=/story/components-templates-header--def…"
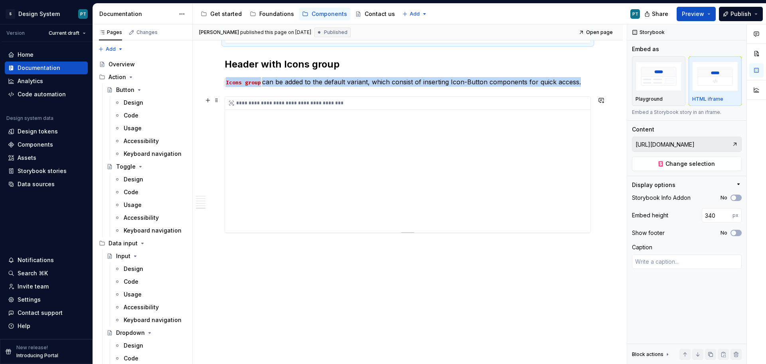
click at [336, 186] on div "**********" at bounding box center [408, 165] width 366 height 136
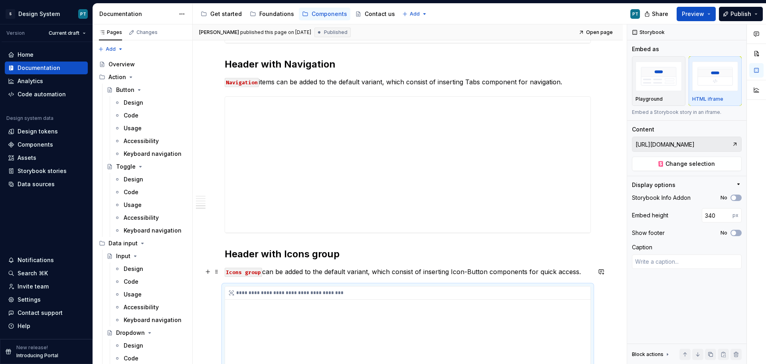
scroll to position [958, 0]
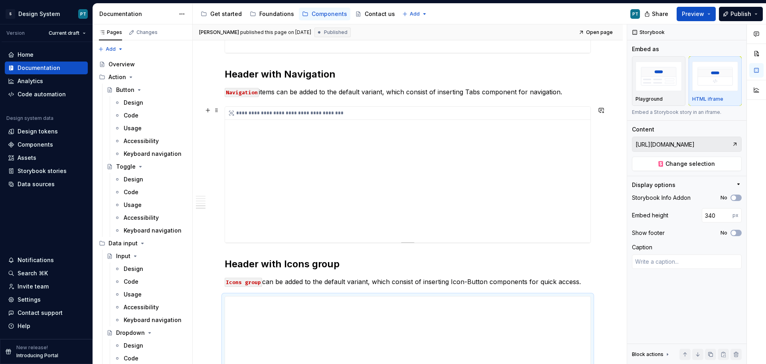
type textarea "*"
type input "https://storybook.sg-uxdesign.com/?path=/story/components-templates-header--def…"
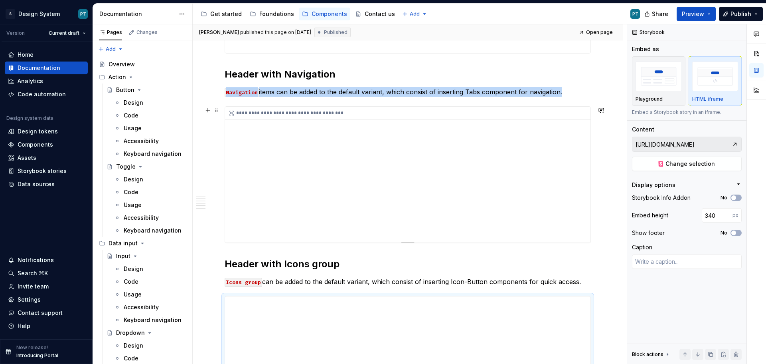
click at [341, 173] on div "**********" at bounding box center [408, 175] width 366 height 136
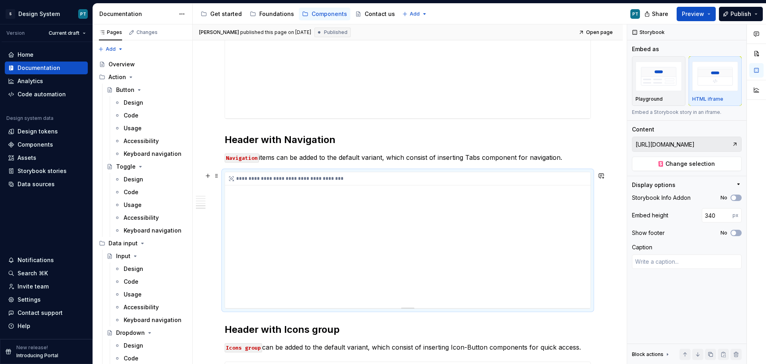
scroll to position [838, 0]
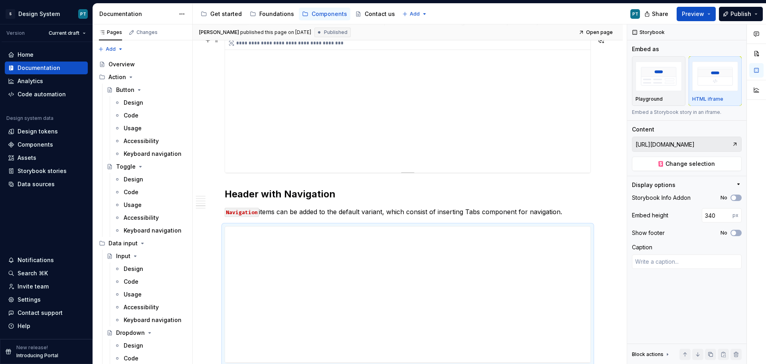
type textarea "*"
type input "https://storybook.sg-uxdesign.com/?path=/story/components-templates-header--def…"
click at [382, 123] on div "**********" at bounding box center [408, 105] width 366 height 136
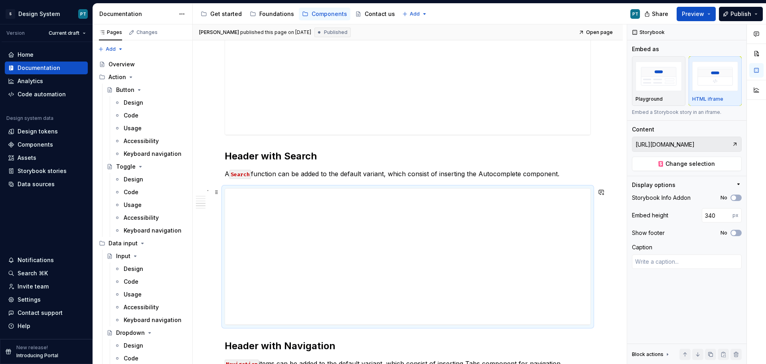
scroll to position [559, 0]
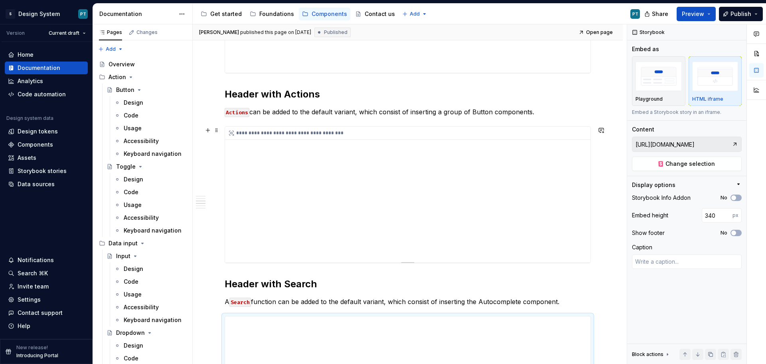
type textarea "*"
type input "[URL][DOMAIN_NAME]"
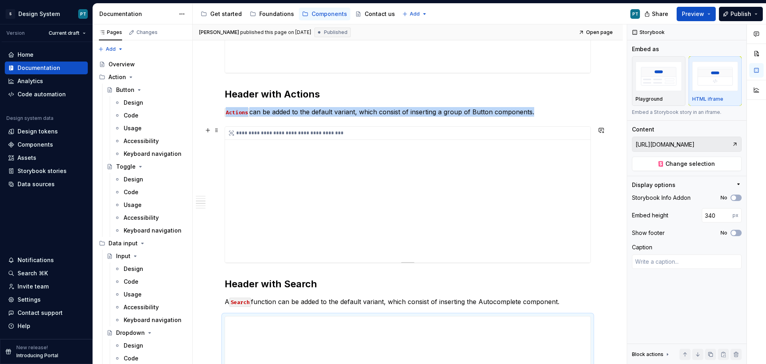
click at [384, 187] on div "**********" at bounding box center [408, 195] width 366 height 136
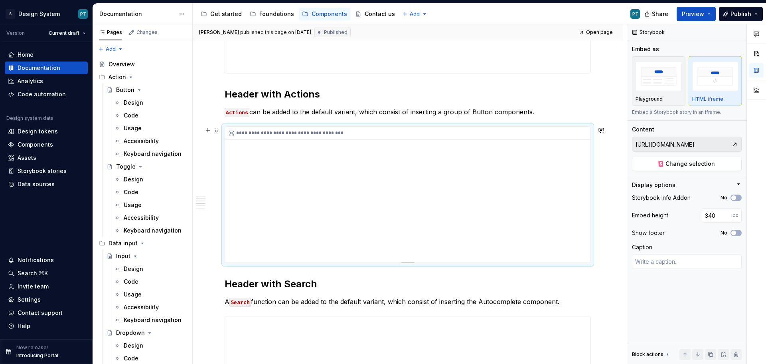
scroll to position [359, 0]
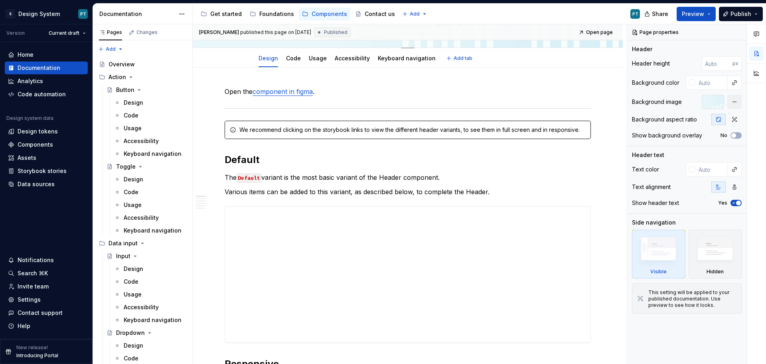
type textarea "*"
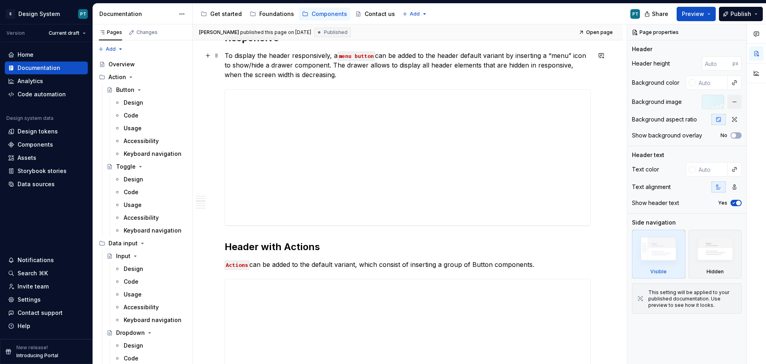
scroll to position [479, 0]
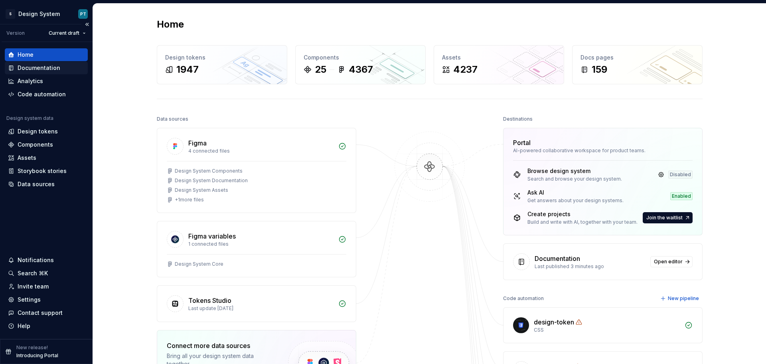
click at [52, 65] on div "Documentation" at bounding box center [39, 68] width 43 height 8
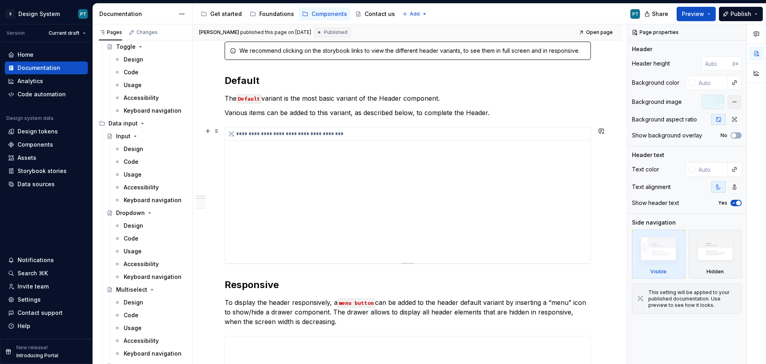
scroll to position [200, 0]
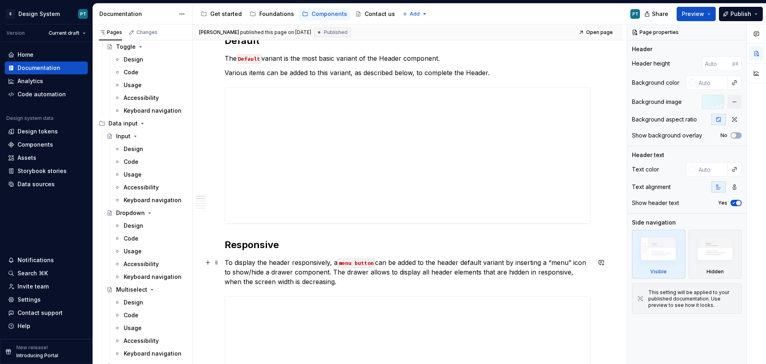
click at [352, 263] on code "menu button" at bounding box center [357, 262] width 38 height 9
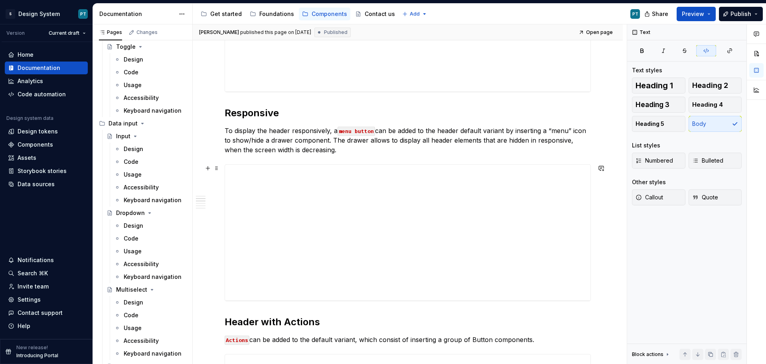
scroll to position [359, 0]
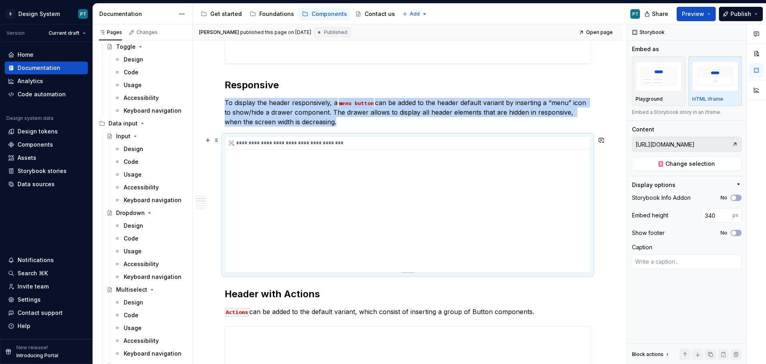
click at [299, 245] on div "**********" at bounding box center [408, 205] width 366 height 136
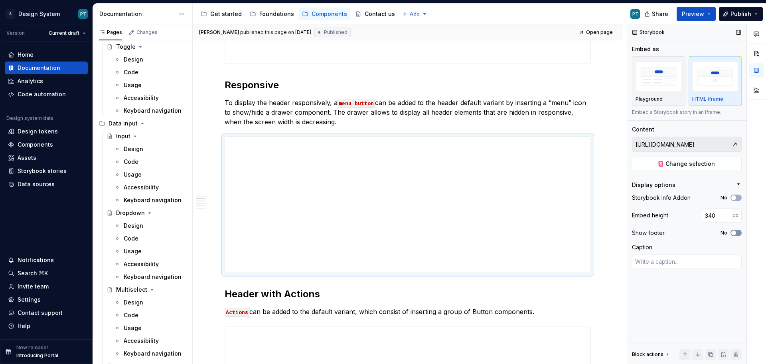
click at [739, 233] on button "No" at bounding box center [736, 233] width 11 height 6
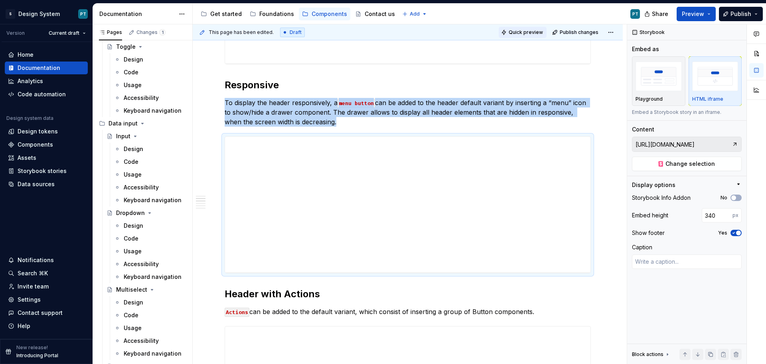
click at [525, 33] on span "Quick preview" at bounding box center [526, 32] width 34 height 6
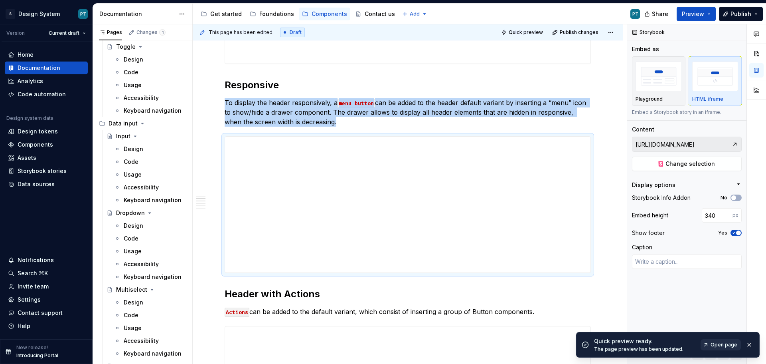
click at [722, 344] on span "Open page" at bounding box center [724, 344] width 27 height 6
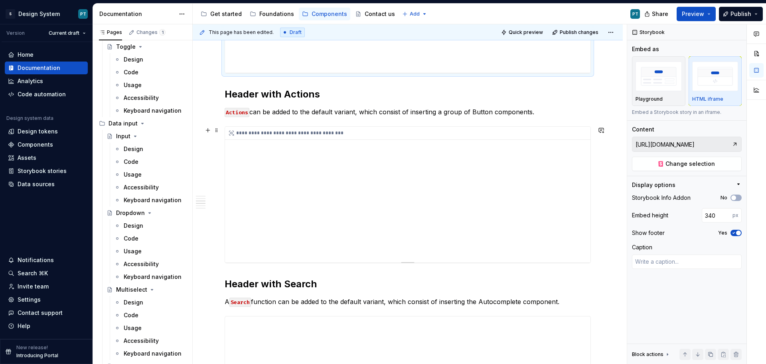
scroll to position [679, 0]
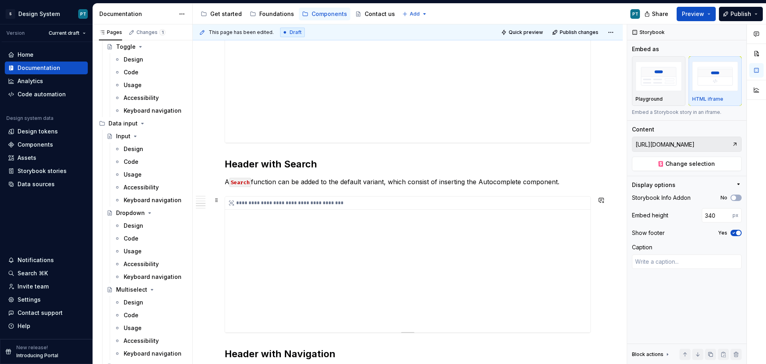
type textarea "*"
type input "https://storybook.sg-uxdesign.com/?path=/story/components-templates-header--def…"
click at [444, 252] on div "**********" at bounding box center [408, 264] width 366 height 136
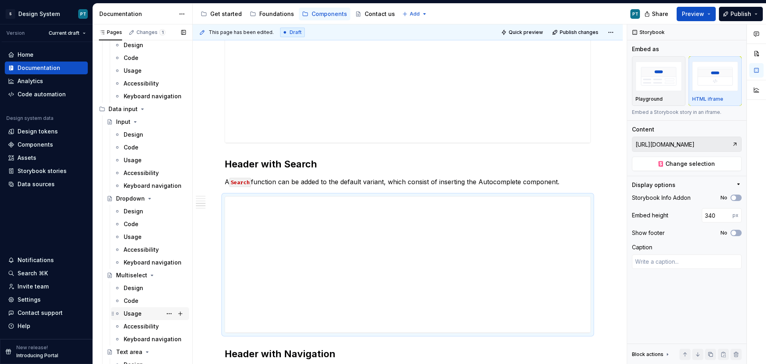
scroll to position [160, 0]
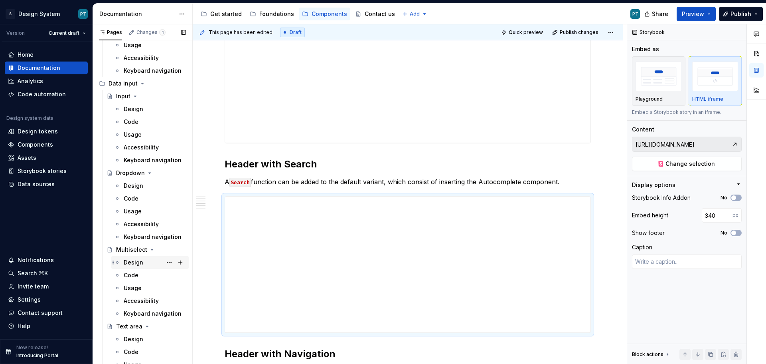
click at [134, 262] on div "Design" at bounding box center [134, 262] width 20 height 8
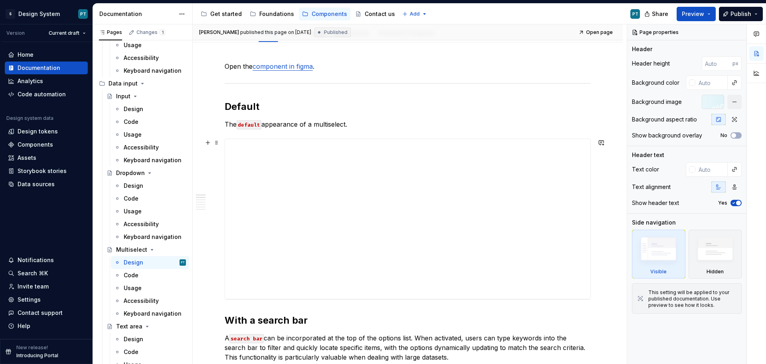
scroll to position [120, 0]
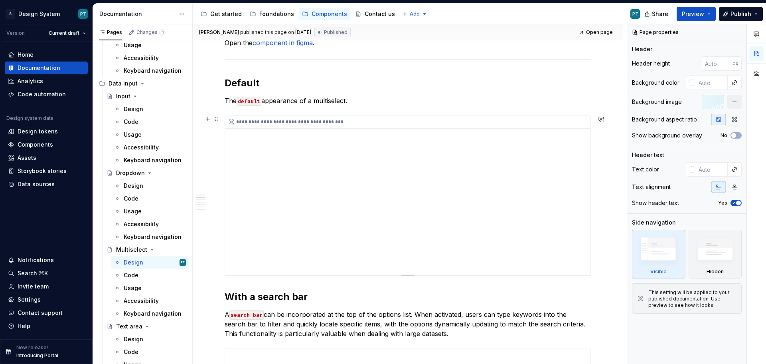
click at [370, 210] on div "**********" at bounding box center [408, 195] width 366 height 160
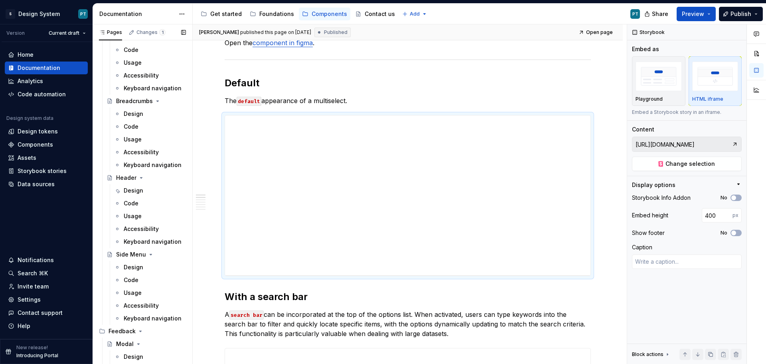
scroll to position [1477, 0]
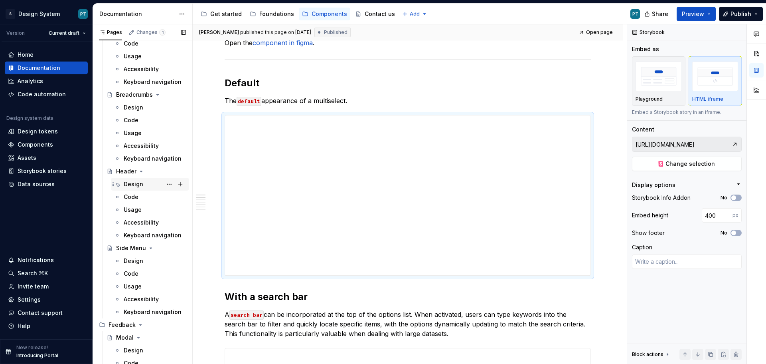
click at [150, 187] on div "Design" at bounding box center [155, 183] width 62 height 11
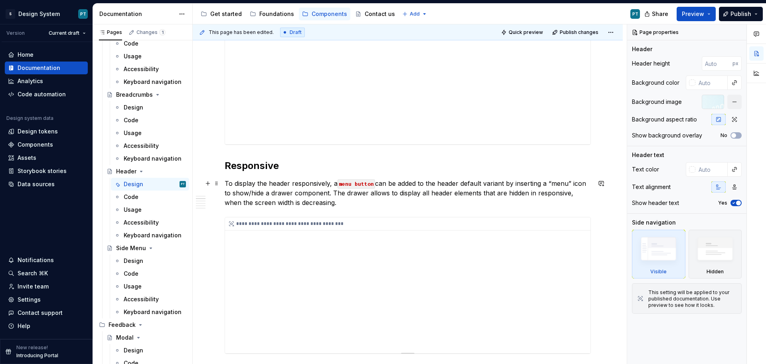
scroll to position [279, 0]
click at [402, 272] on div "**********" at bounding box center [408, 284] width 366 height 136
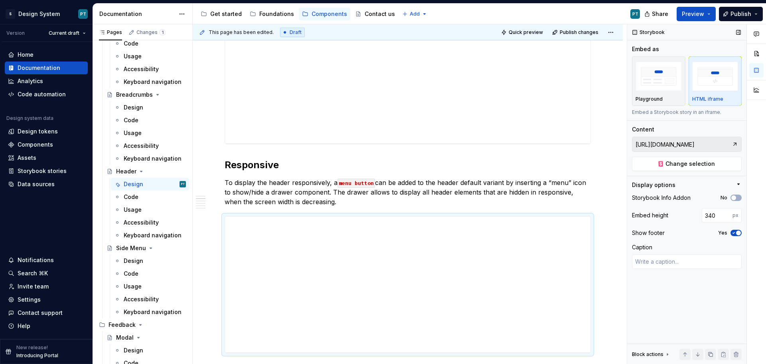
click at [734, 233] on icon "button" at bounding box center [734, 232] width 2 height 1
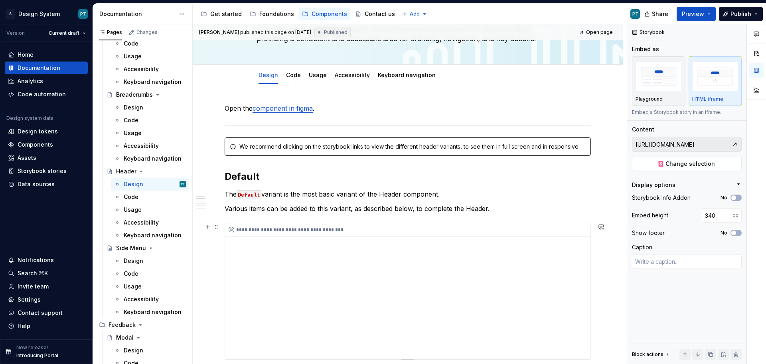
scroll to position [0, 0]
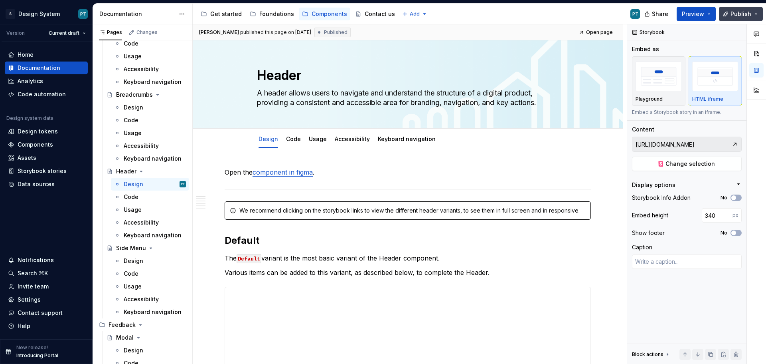
click at [744, 15] on span "Publish" at bounding box center [741, 14] width 21 height 8
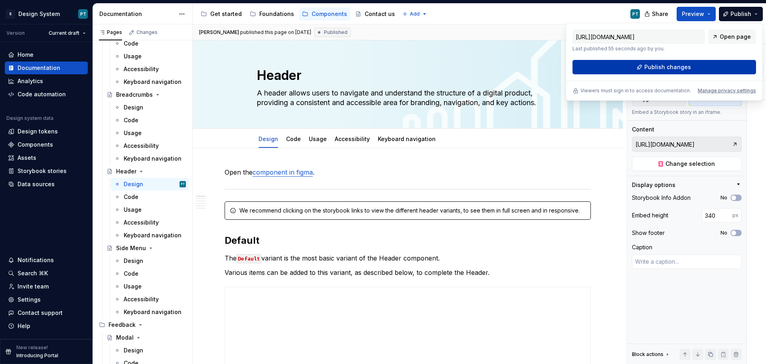
click at [694, 70] on button "Publish changes" at bounding box center [665, 67] width 184 height 14
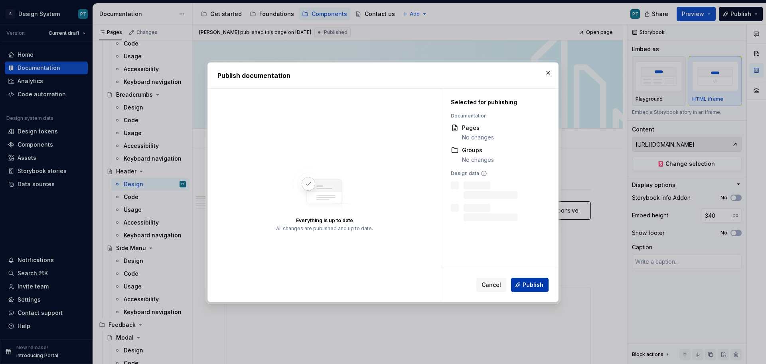
click at [529, 281] on span "Publish" at bounding box center [533, 285] width 21 height 8
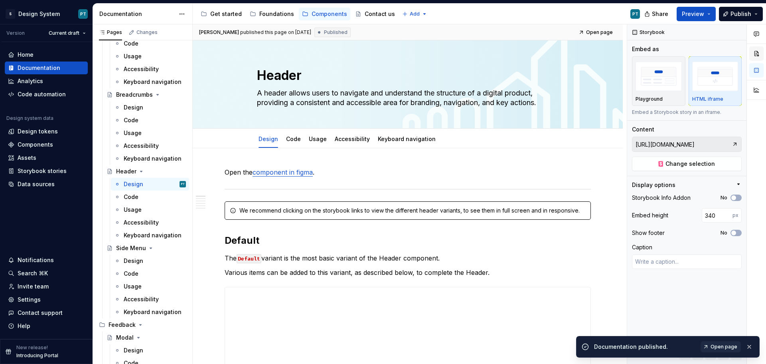
click at [757, 49] on button "button" at bounding box center [757, 53] width 14 height 14
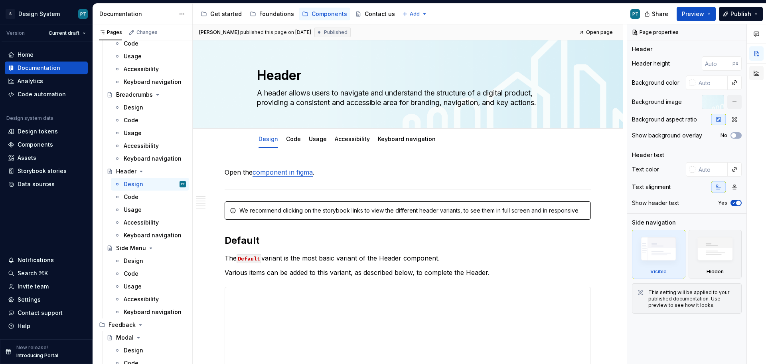
click at [756, 76] on button "button" at bounding box center [757, 73] width 14 height 14
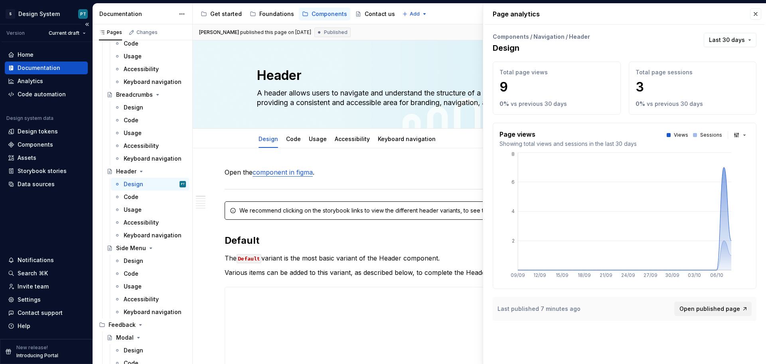
type textarea "*"
click at [41, 81] on div "Analytics" at bounding box center [31, 81] width 26 height 8
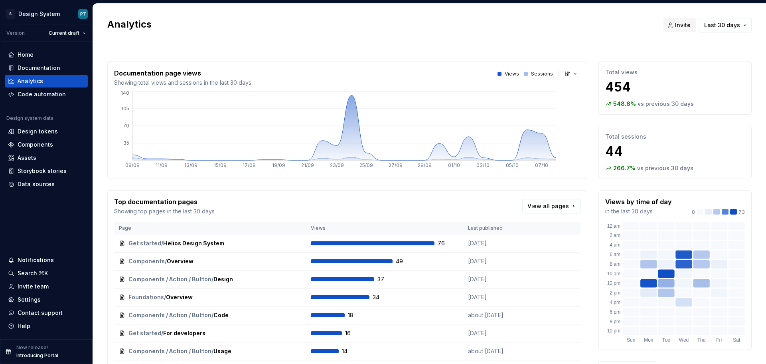
click at [534, 75] on p "Sessions" at bounding box center [542, 74] width 22 height 6
click at [562, 72] on button "button" at bounding box center [571, 73] width 18 height 11
click at [560, 72] on html "S Design System PT Version Current draft Home Documentation Analytics Code auto…" at bounding box center [383, 182] width 766 height 364
click at [564, 69] on button "button" at bounding box center [571, 73] width 18 height 11
click at [578, 107] on span "Bar chart" at bounding box center [592, 102] width 68 height 13
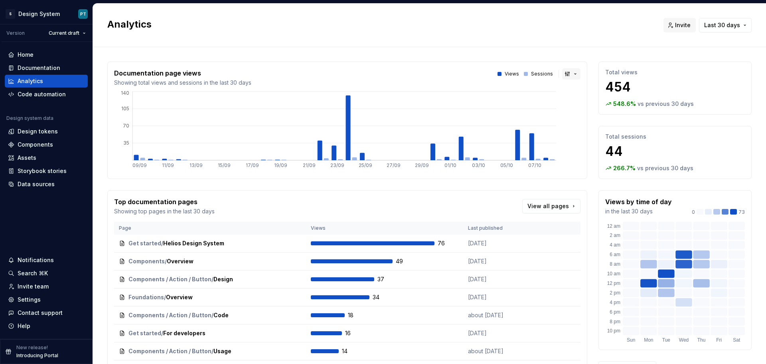
click at [570, 75] on button "button" at bounding box center [571, 73] width 18 height 11
click at [576, 111] on span "Line chart" at bounding box center [592, 115] width 68 height 13
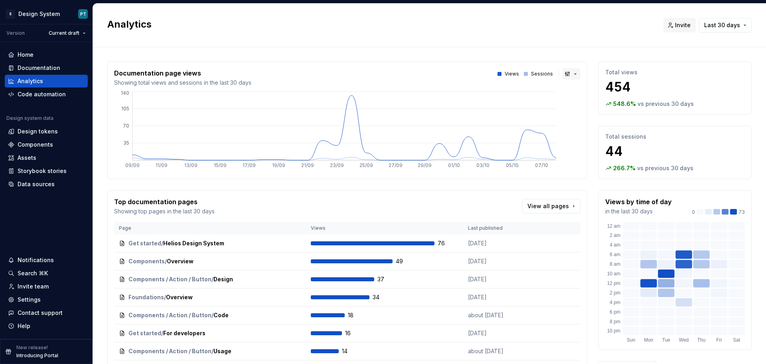
click at [565, 72] on button "button" at bounding box center [571, 73] width 18 height 11
click at [572, 84] on span "Area chart" at bounding box center [592, 89] width 68 height 13
